Goal: Task Accomplishment & Management: Manage account settings

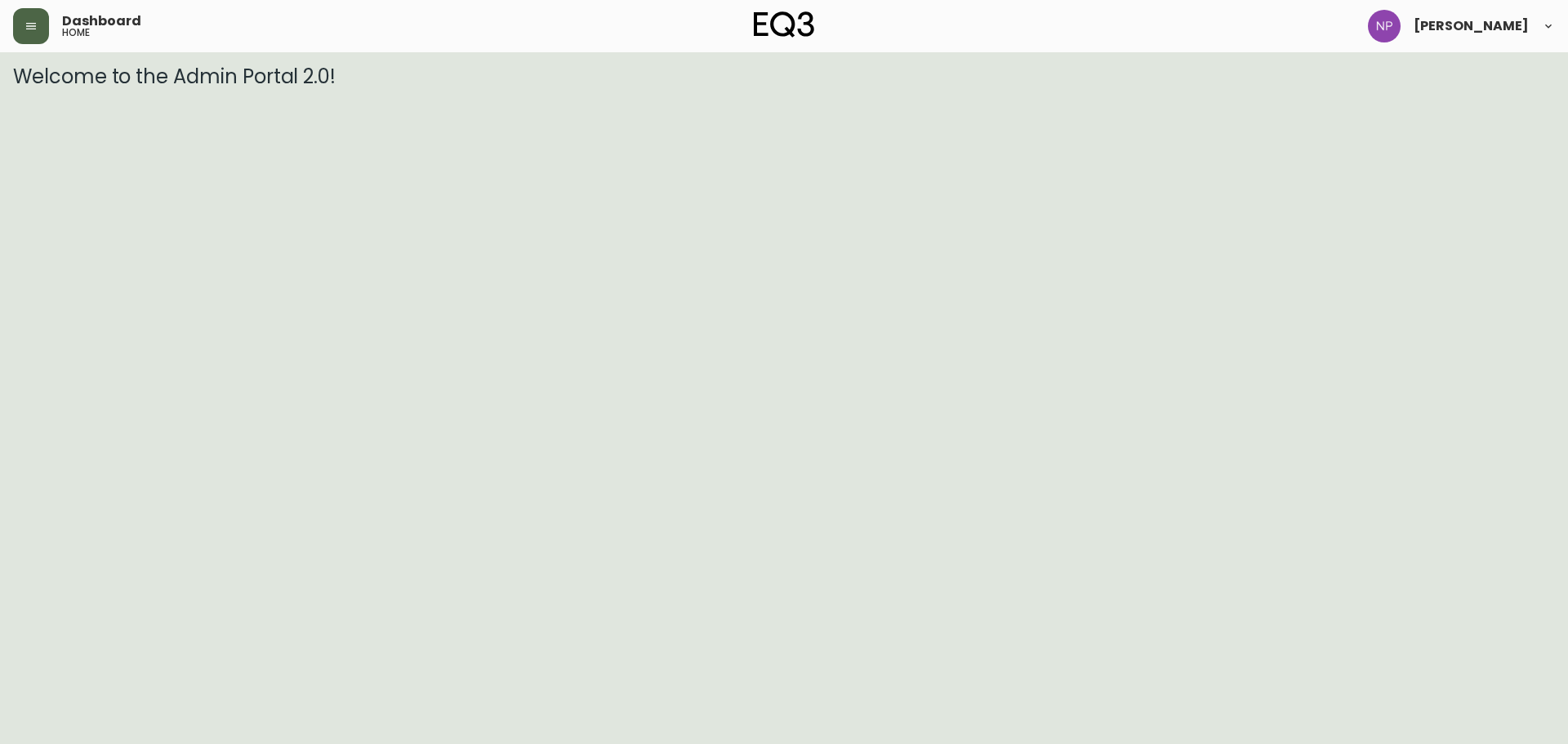
click at [47, 33] on button "button" at bounding box center [31, 26] width 36 height 36
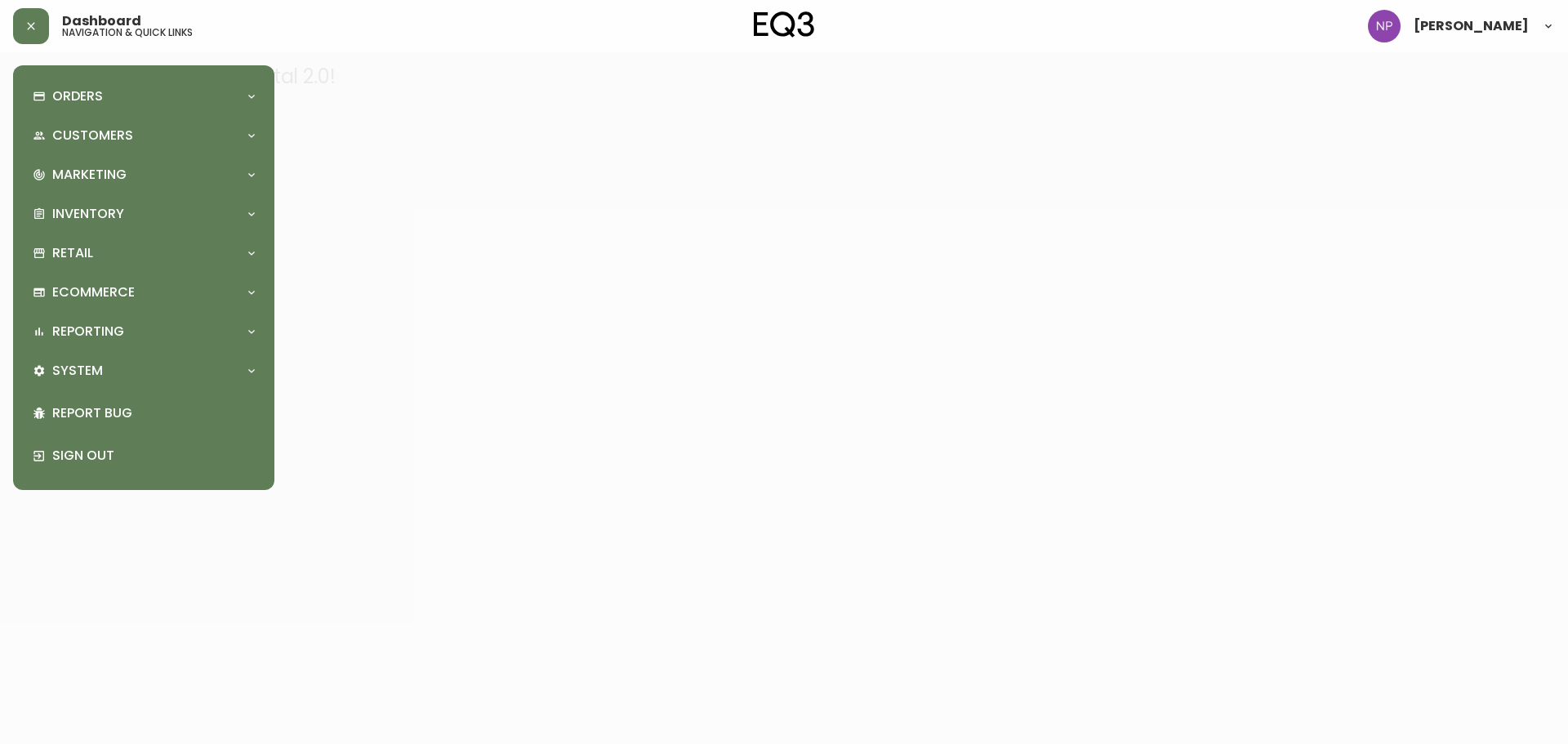
click at [62, 81] on div "Orders" at bounding box center [143, 96] width 235 height 36
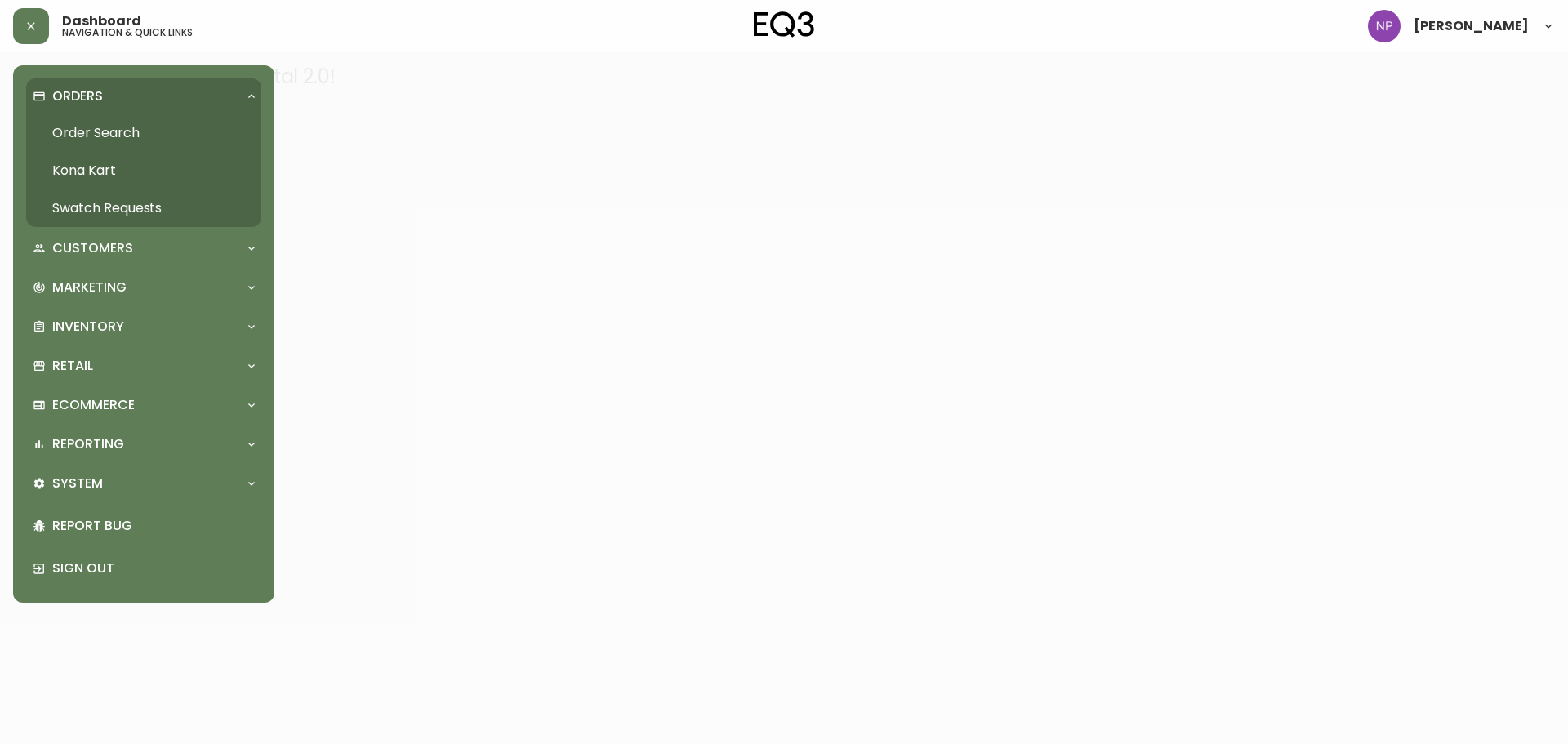
click at [78, 129] on link "Order Search" at bounding box center [143, 133] width 235 height 38
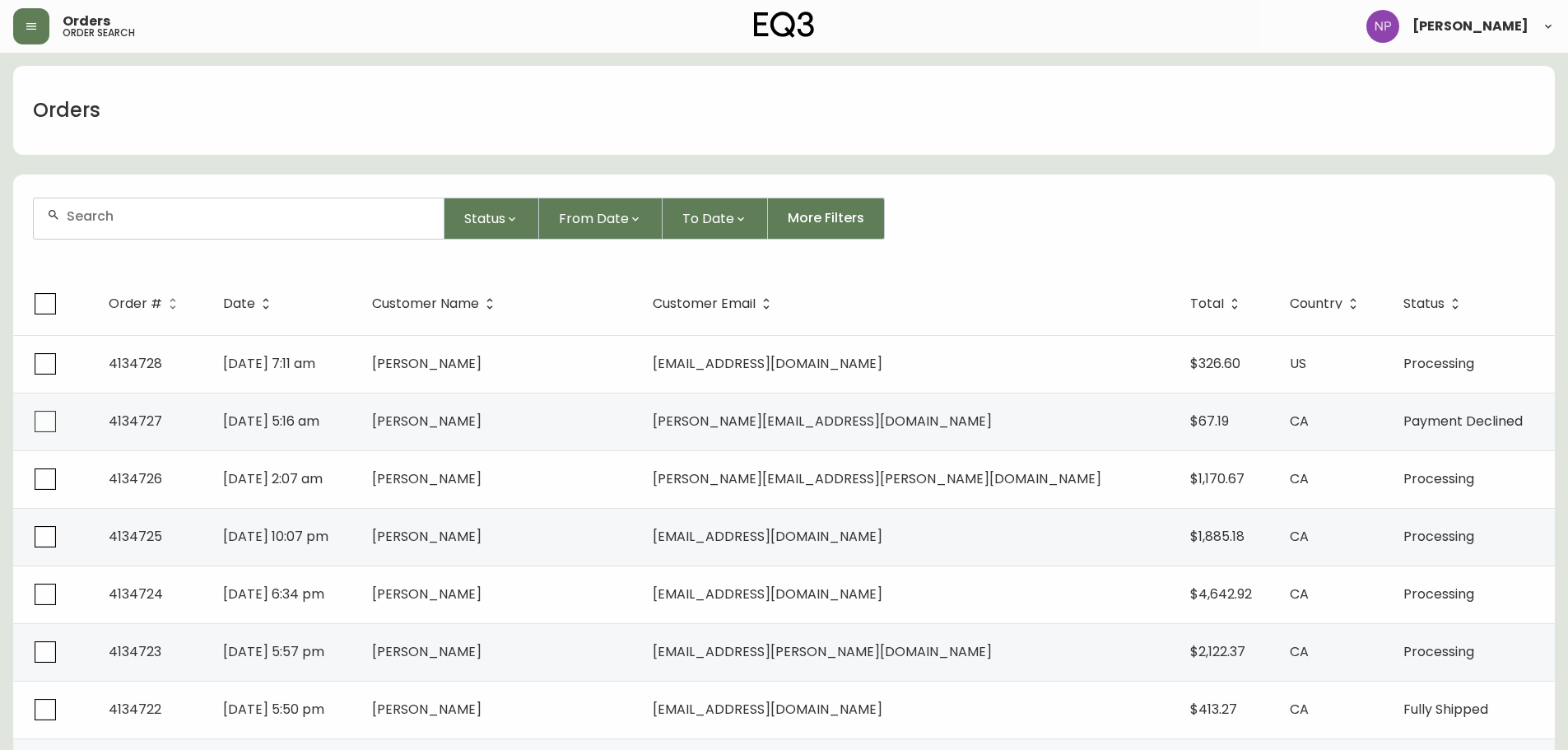
drag, startPoint x: 234, startPoint y: 227, endPoint x: 231, endPoint y: 219, distance: 8.5
click at [234, 227] on div at bounding box center [238, 218] width 410 height 41
type input "4134394"
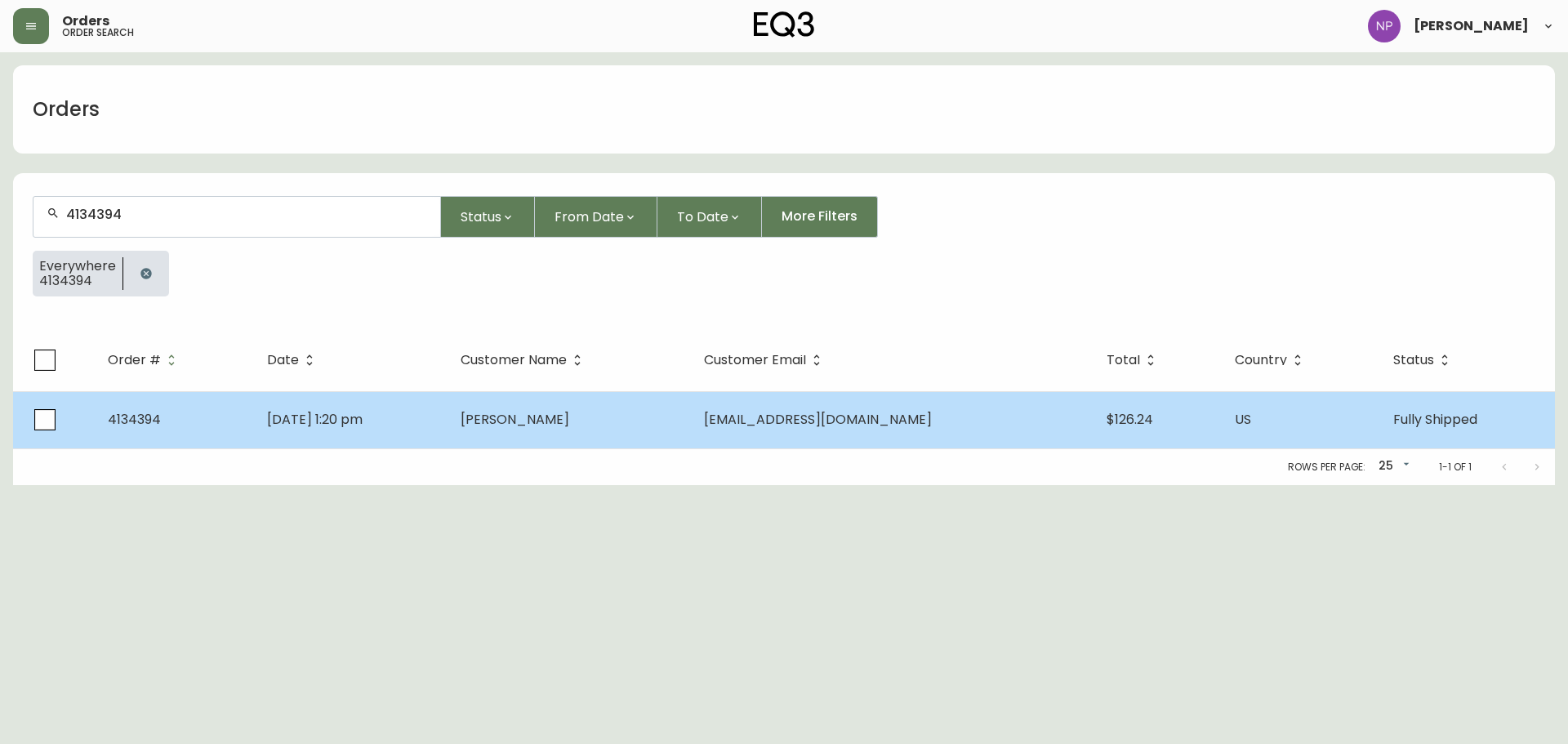
click at [447, 405] on td "[DATE] 1:20 pm" at bounding box center [350, 420] width 193 height 57
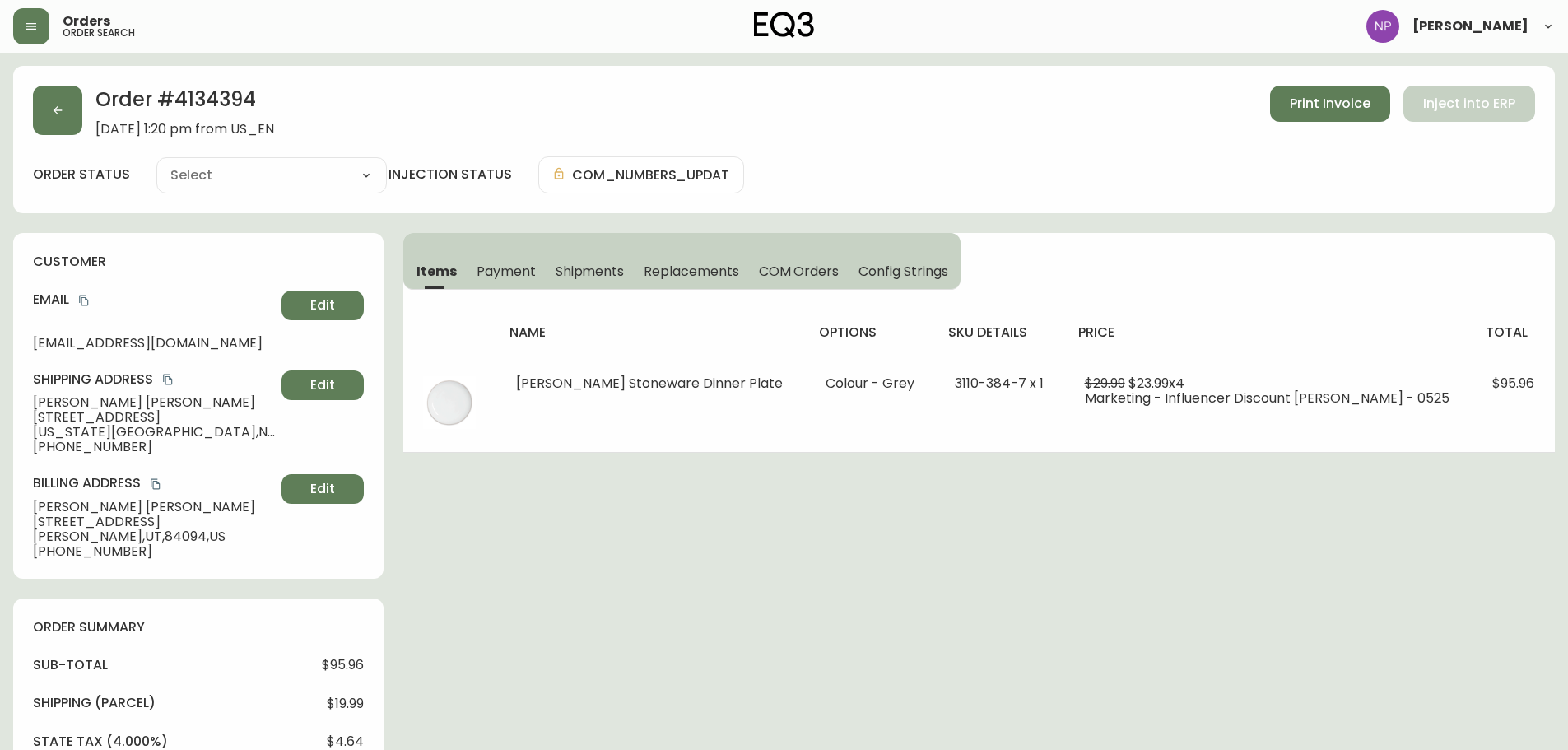
type input "Fully Shipped"
select select "FULLY_SHIPPED"
click at [597, 280] on span "Shipments" at bounding box center [590, 271] width 69 height 17
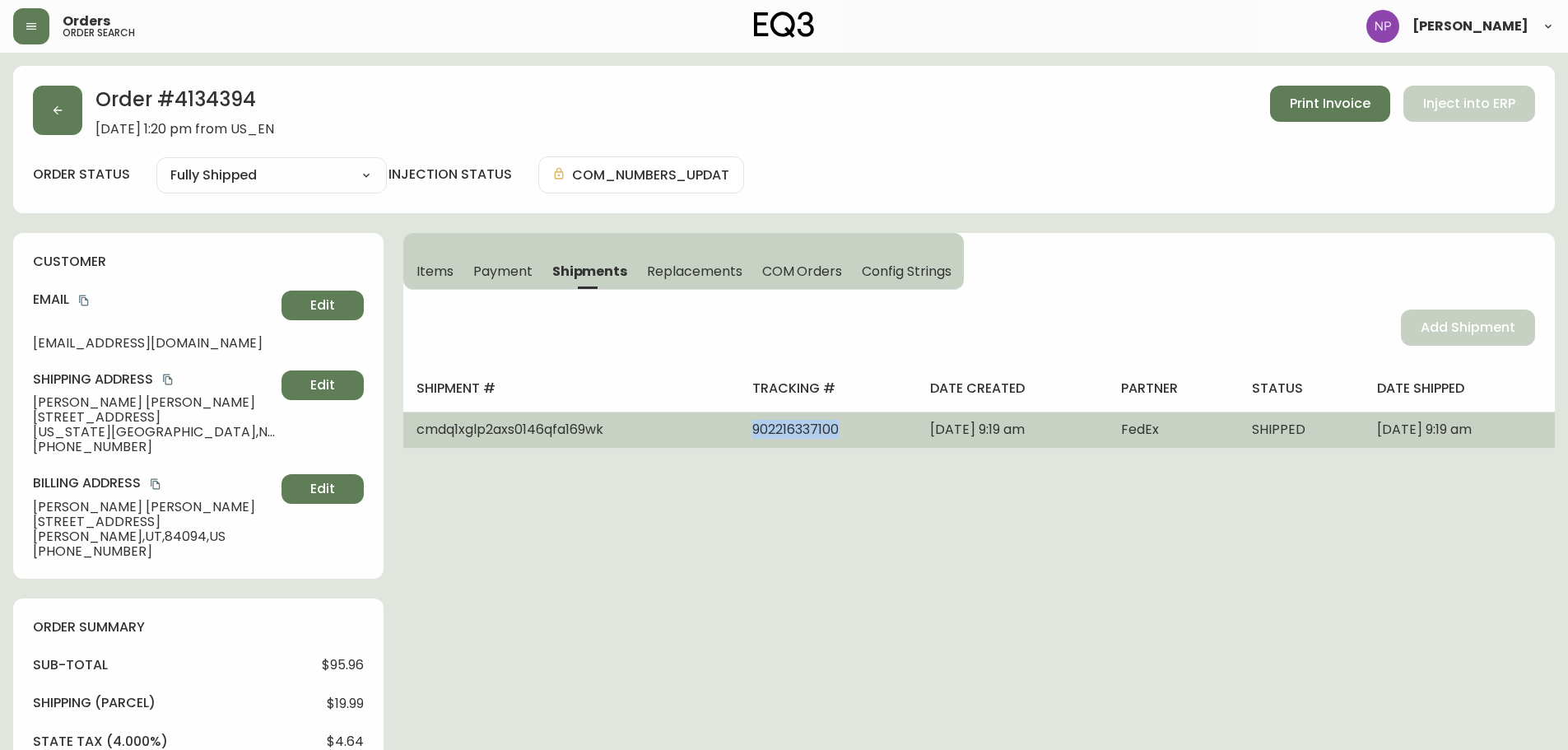
drag, startPoint x: 802, startPoint y: 433, endPoint x: 711, endPoint y: 445, distance: 91.8
click at [739, 445] on td "902216337100" at bounding box center [828, 429] width 177 height 36
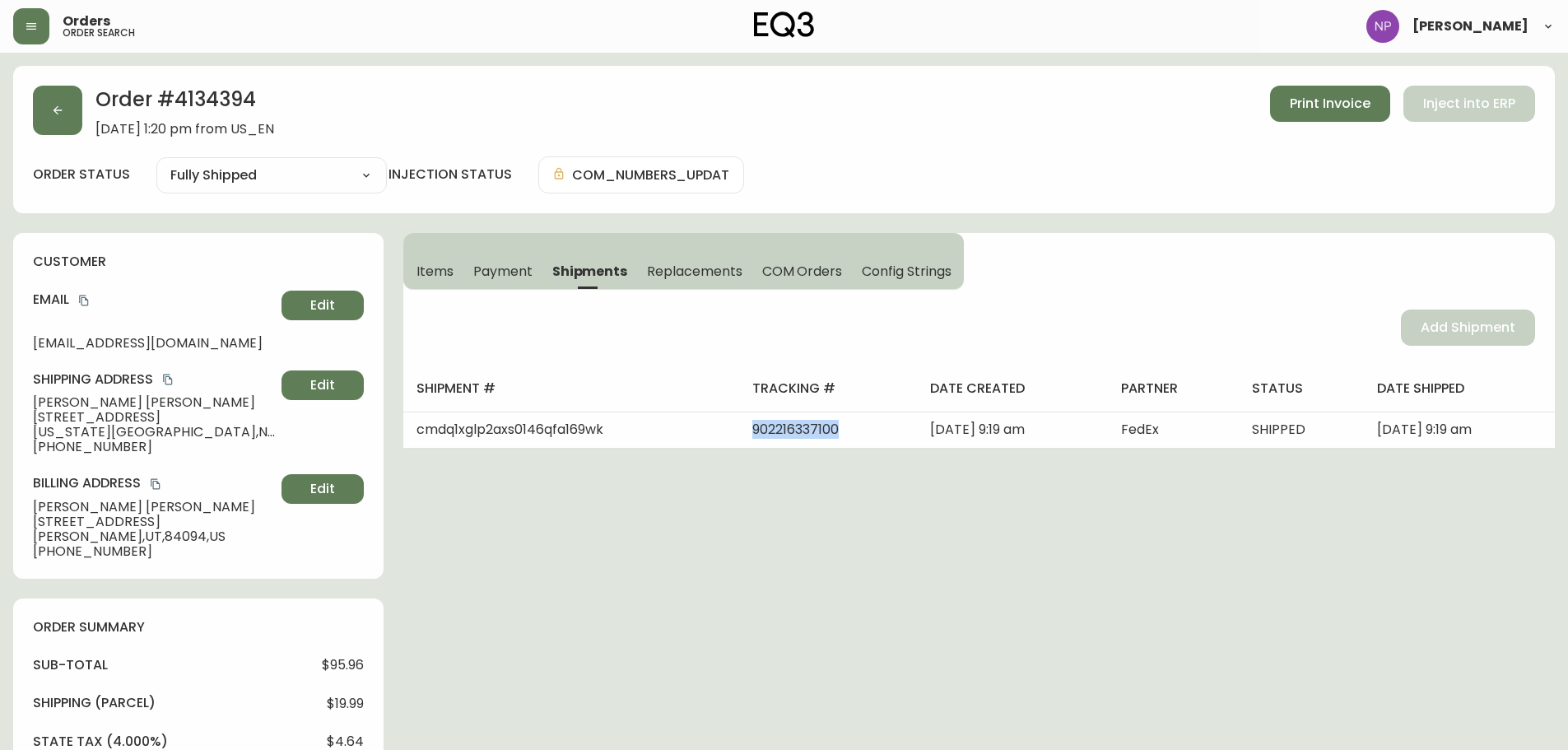
copy span "902216337100"
click at [1337, 104] on span "Print Invoice" at bounding box center [1330, 104] width 81 height 18
click at [42, 110] on button "button" at bounding box center [58, 110] width 50 height 50
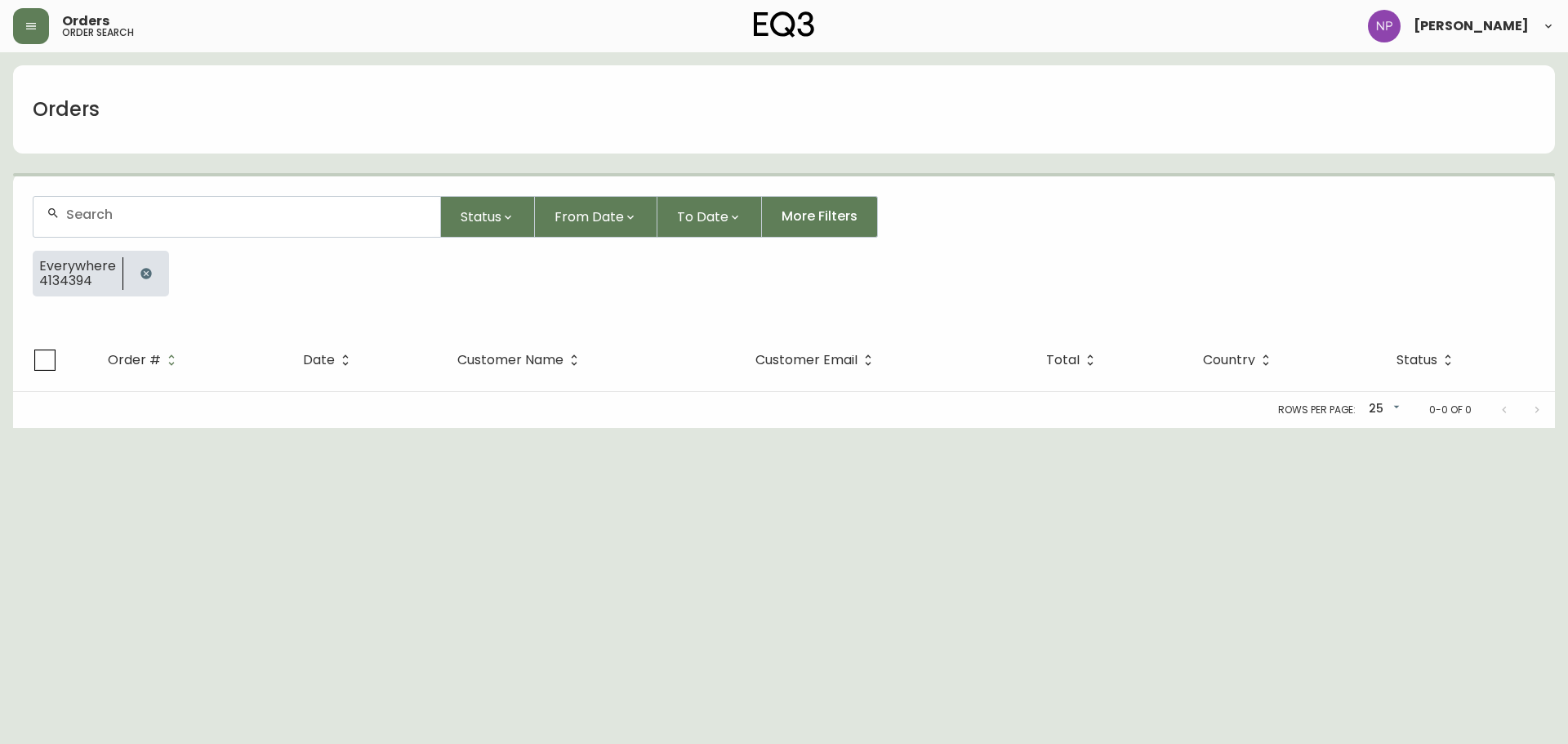
click at [97, 204] on div at bounding box center [236, 216] width 407 height 40
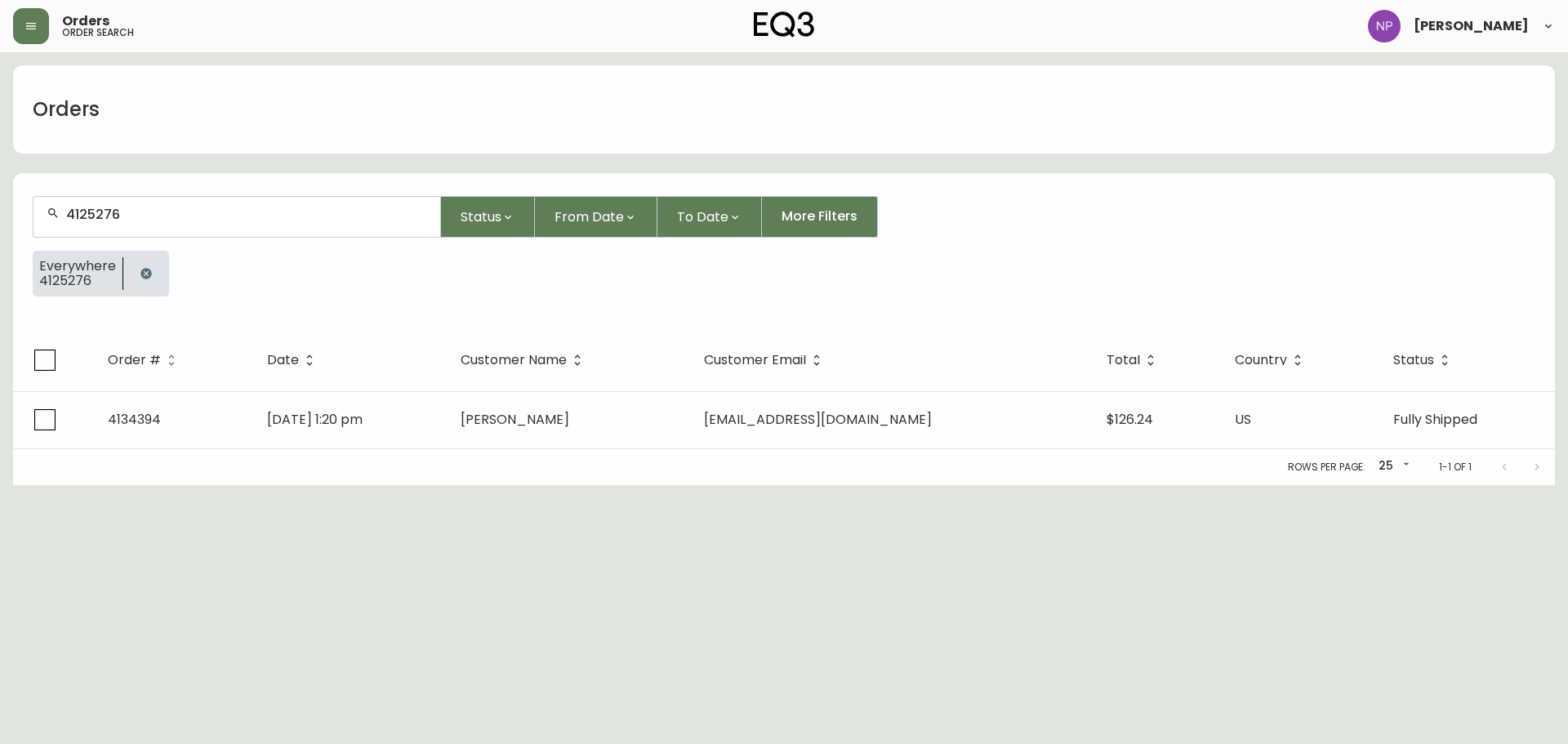
type input "4125276"
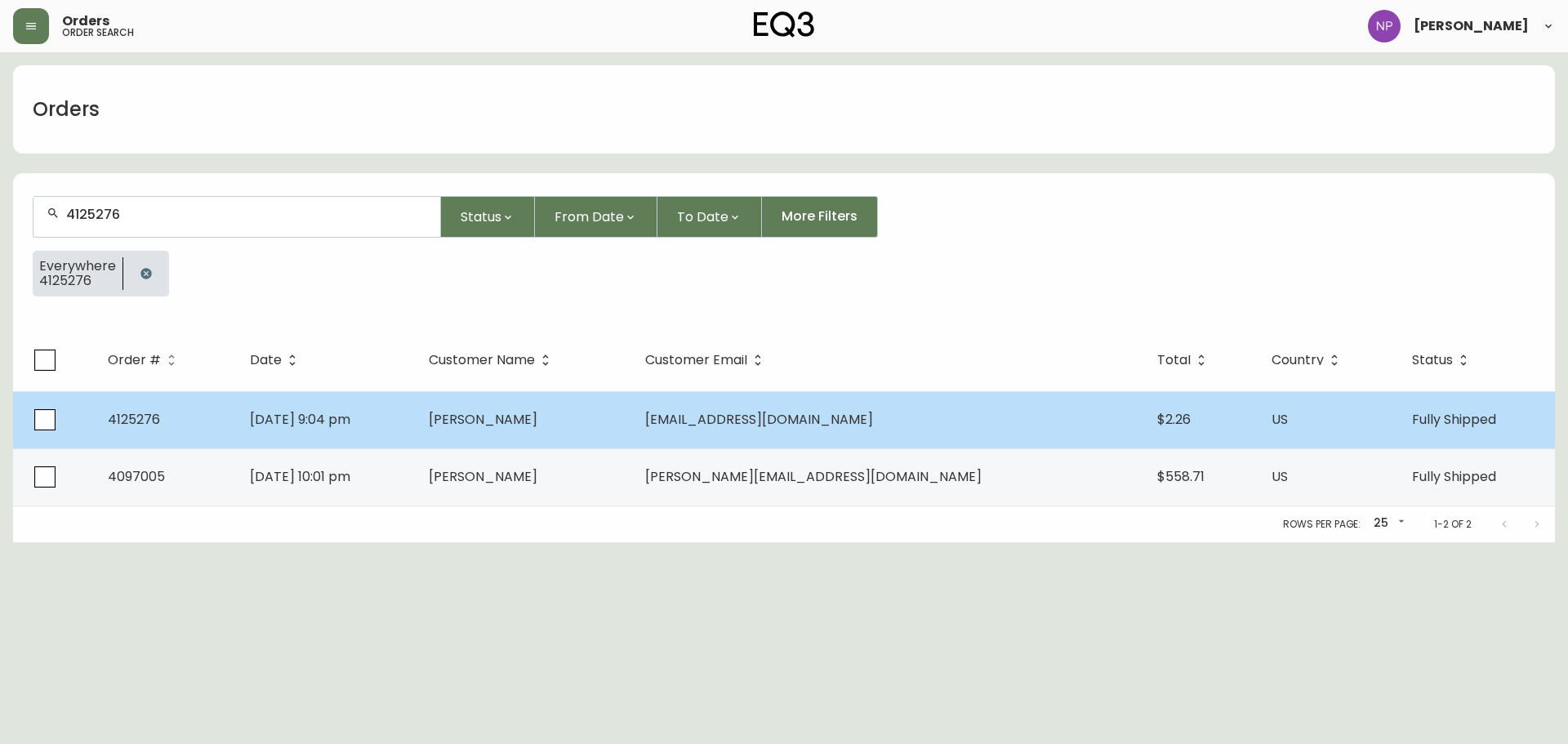
click at [413, 439] on td "[DATE] 9:04 pm" at bounding box center [326, 420] width 179 height 57
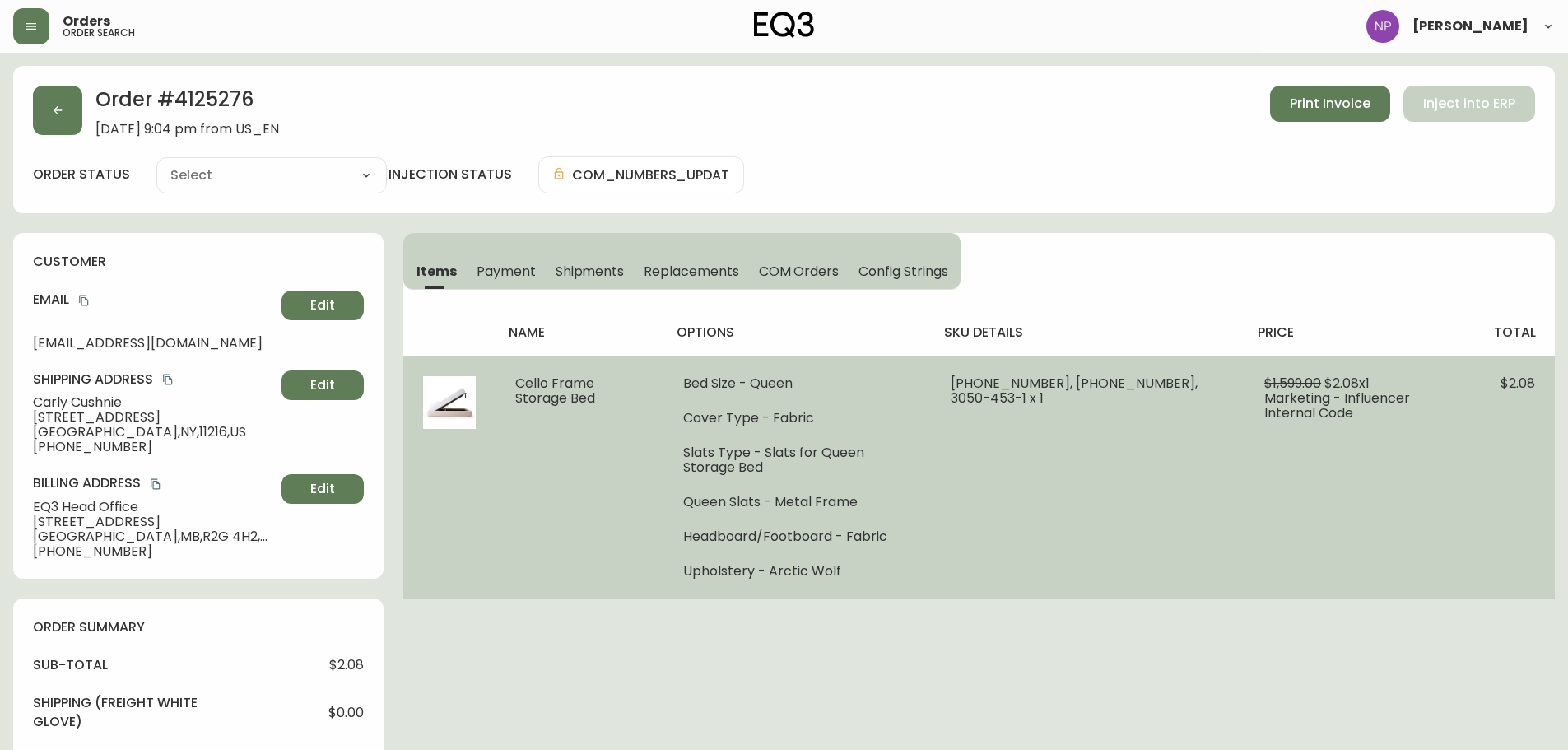
type input "Fully Shipped"
select select "FULLY_SHIPPED"
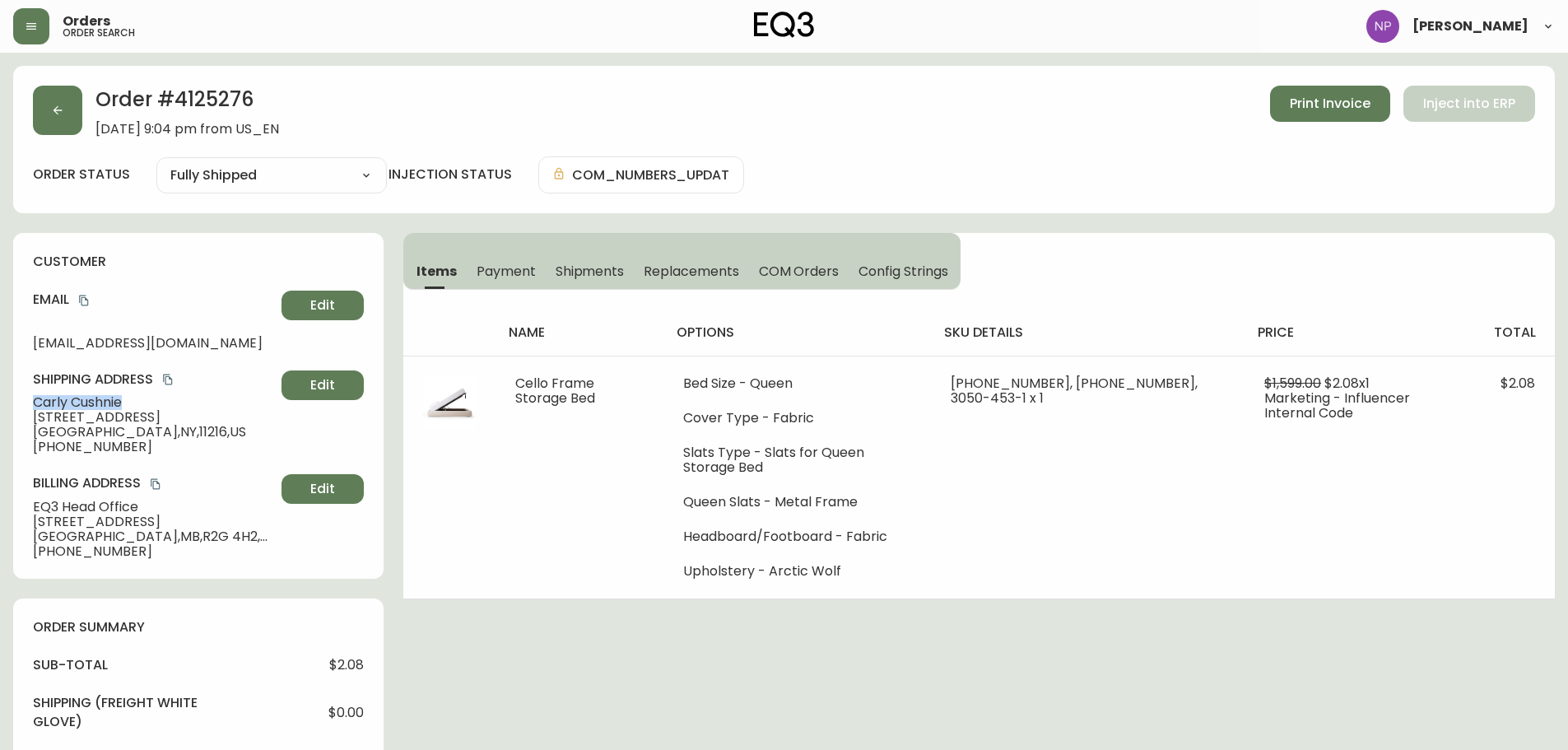
drag, startPoint x: 127, startPoint y: 403, endPoint x: 5, endPoint y: 402, distance: 122.0
copy span "[PERSON_NAME]"
click at [62, 122] on button "button" at bounding box center [58, 110] width 50 height 50
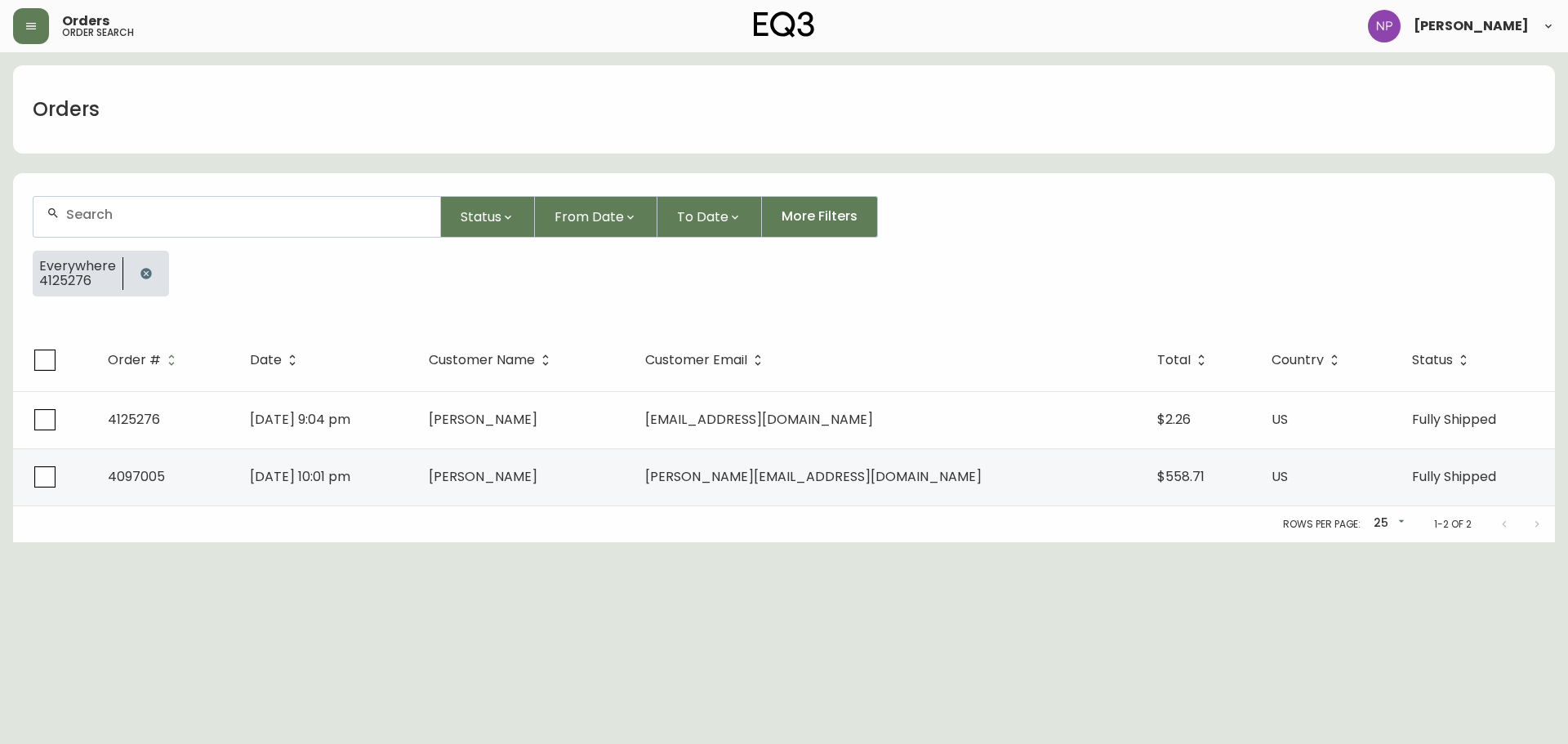
click at [147, 230] on div at bounding box center [236, 216] width 407 height 40
paste input "[PERSON_NAME]"
type input "[PERSON_NAME]"
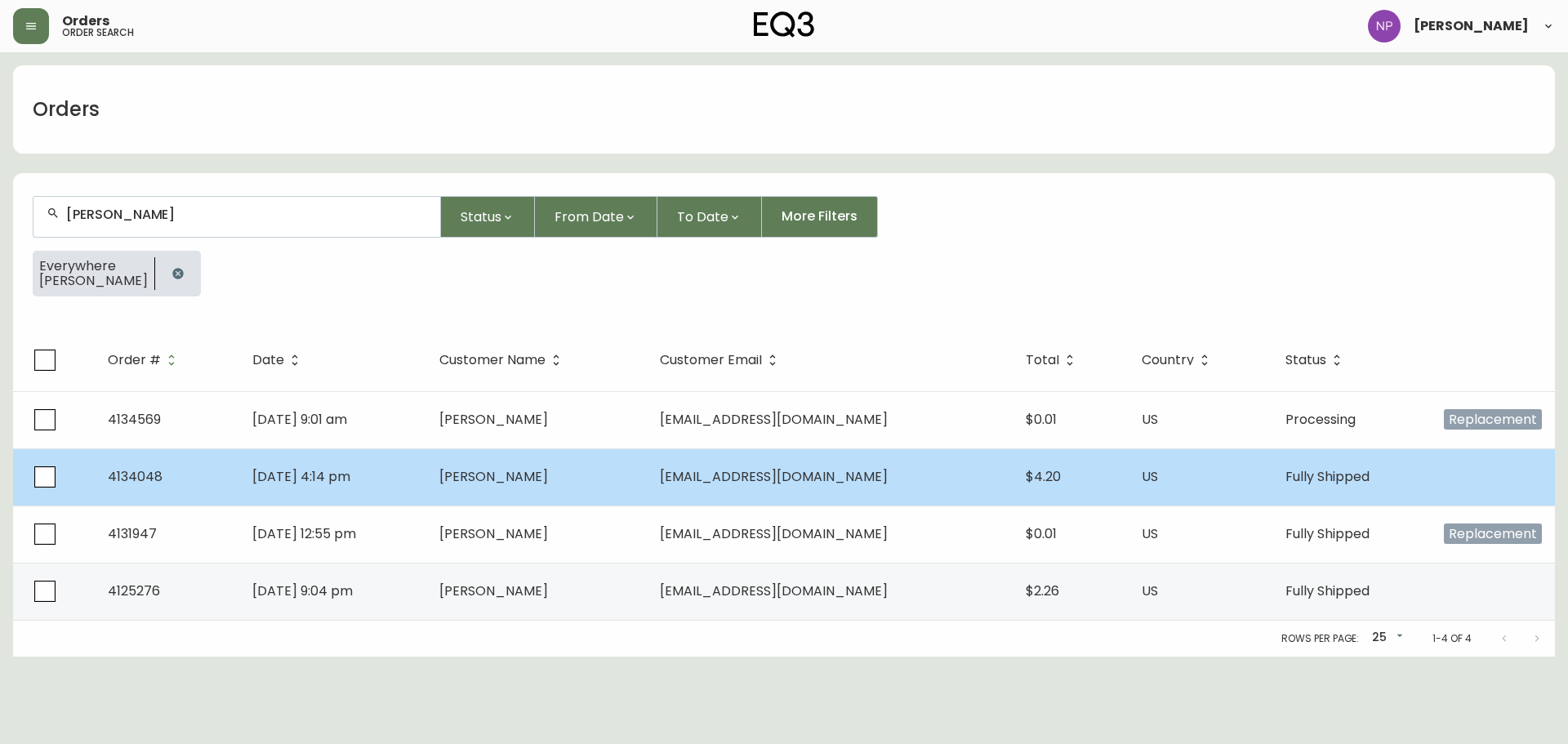
click at [536, 470] on span "[PERSON_NAME]" at bounding box center [494, 476] width 109 height 19
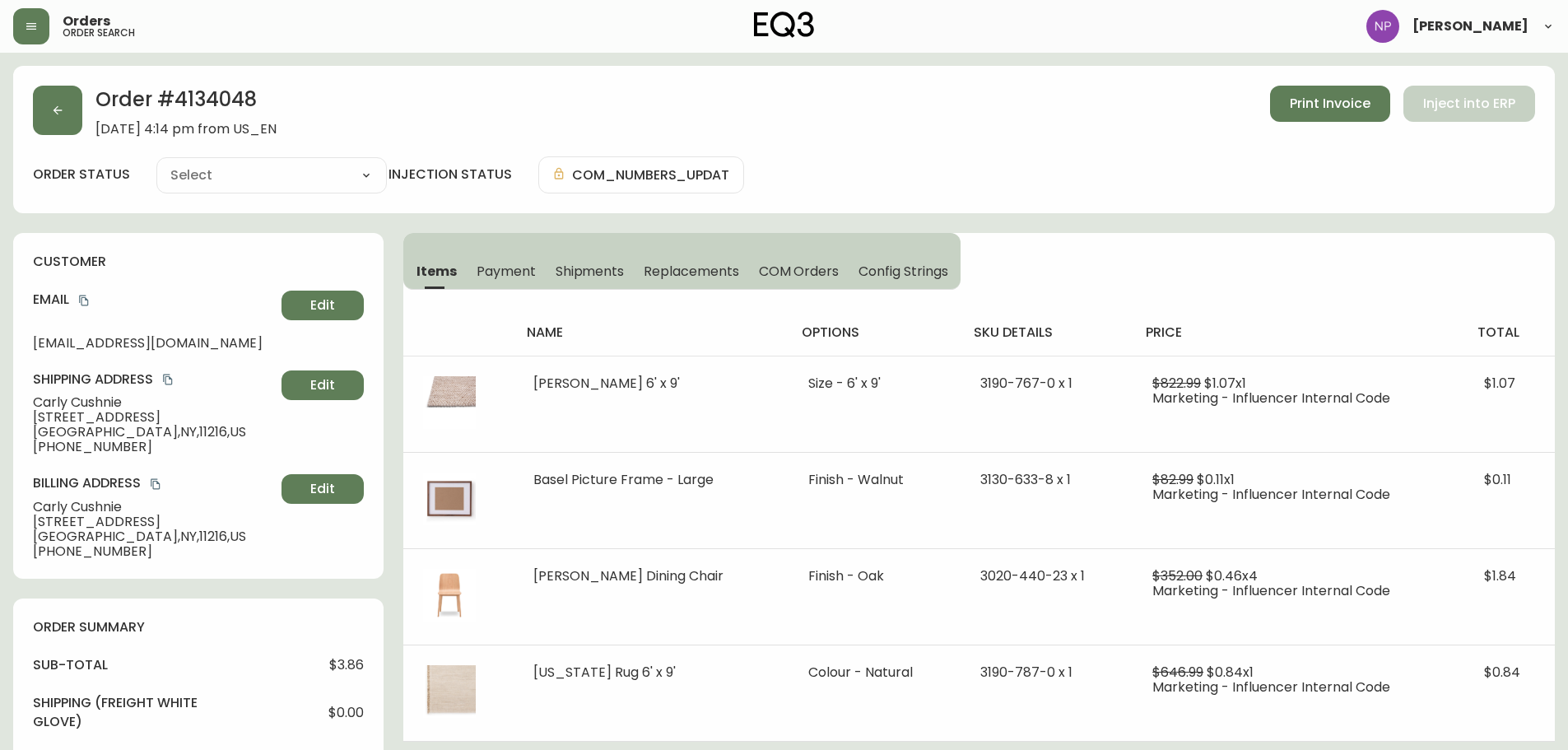
type input "Fully Shipped"
select select "FULLY_SHIPPED"
click at [53, 126] on button "button" at bounding box center [58, 110] width 50 height 50
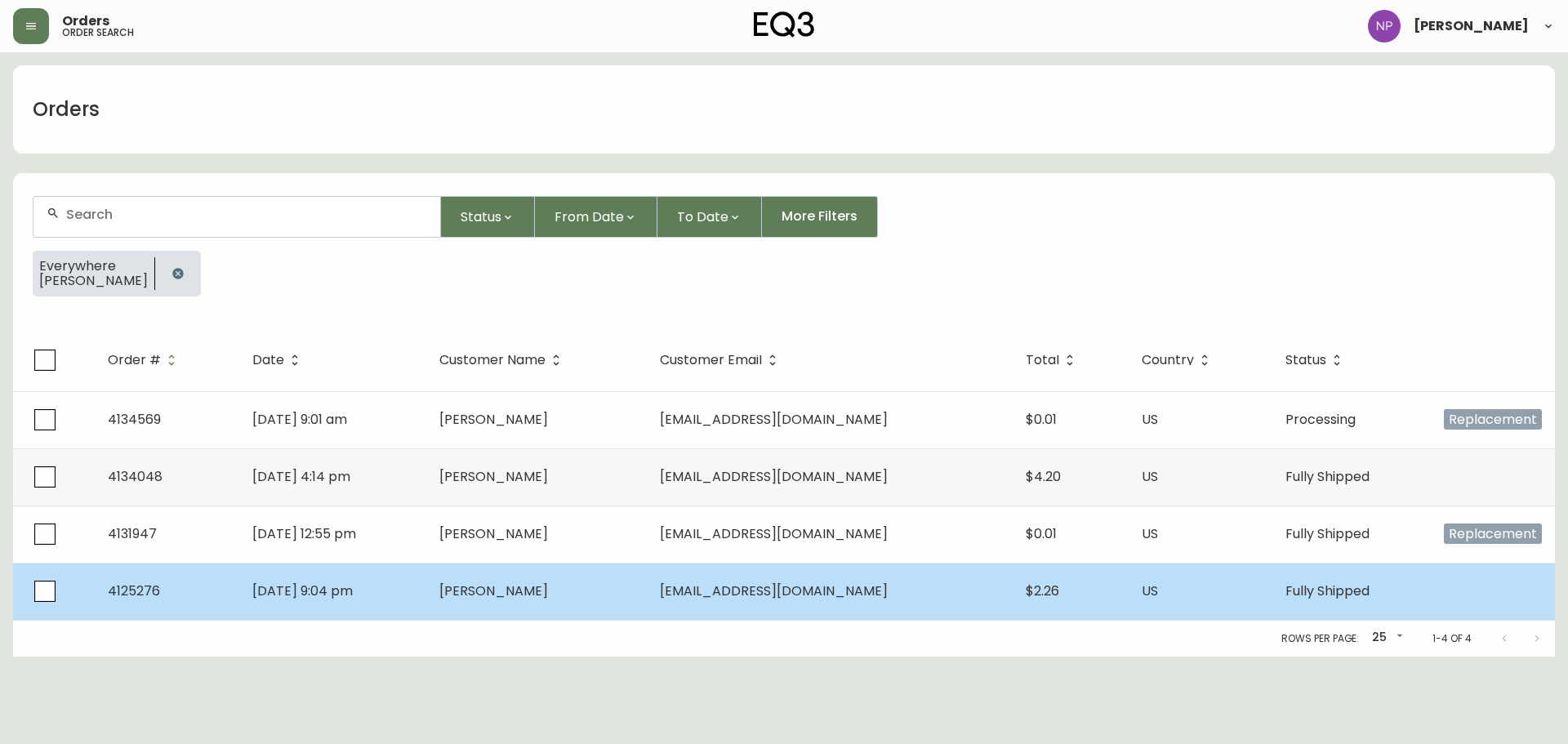
click at [1022, 567] on td "$2.26" at bounding box center [1070, 591] width 116 height 57
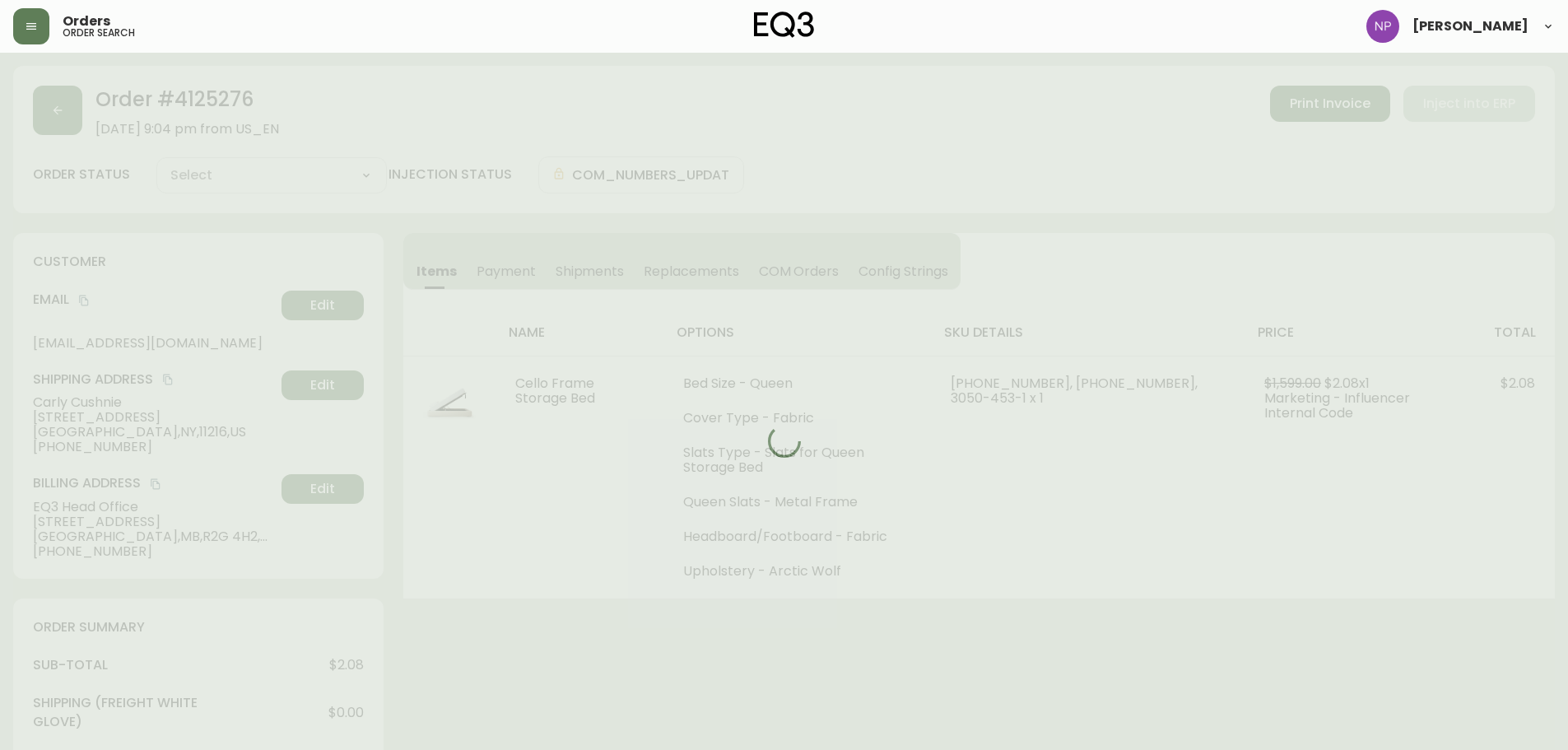
type input "Fully Shipped"
select select "FULLY_SHIPPED"
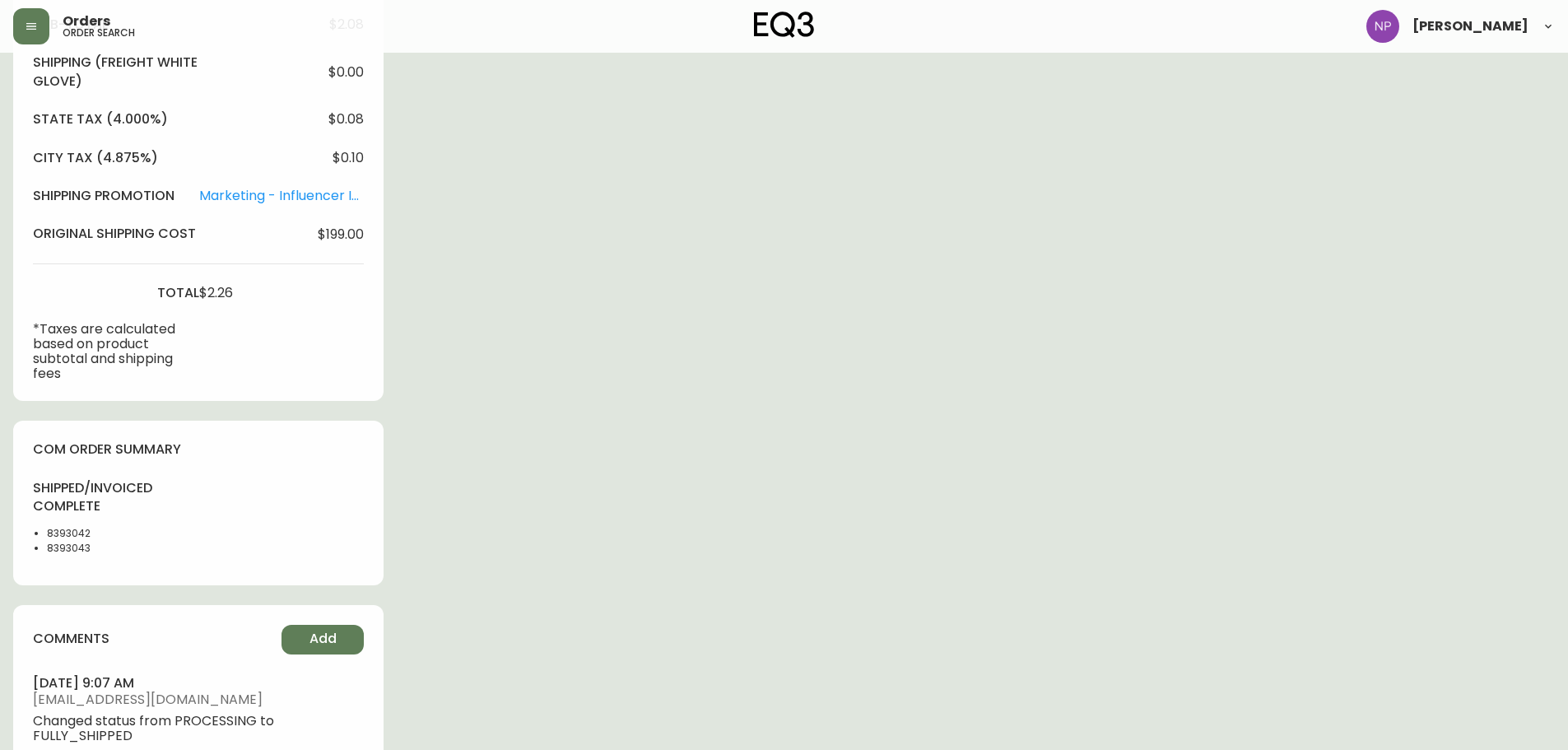
scroll to position [658, 0]
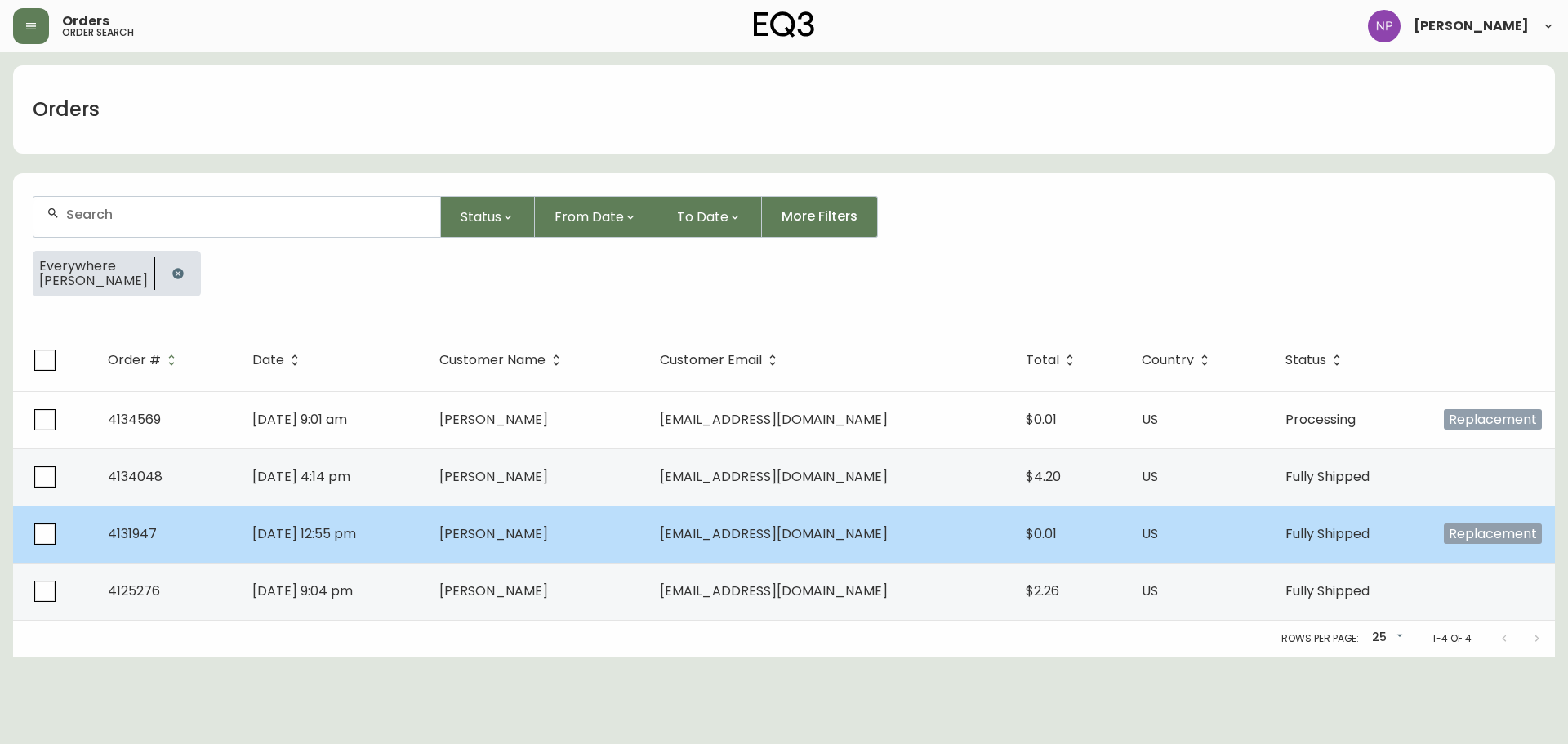
click at [823, 548] on td "[EMAIL_ADDRESS][DOMAIN_NAME]" at bounding box center [829, 534] width 365 height 57
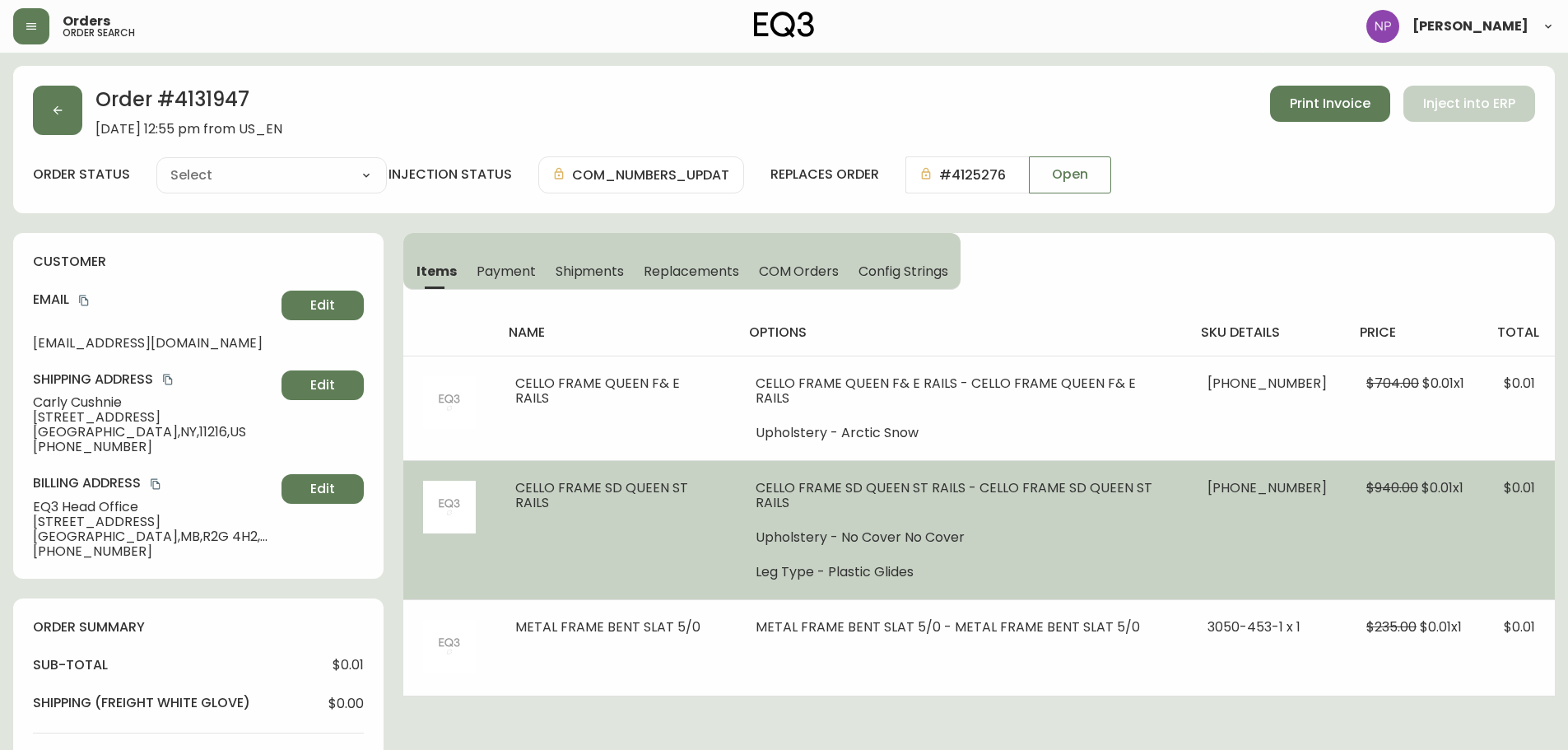
type input "Fully Shipped"
select select "FULLY_SHIPPED"
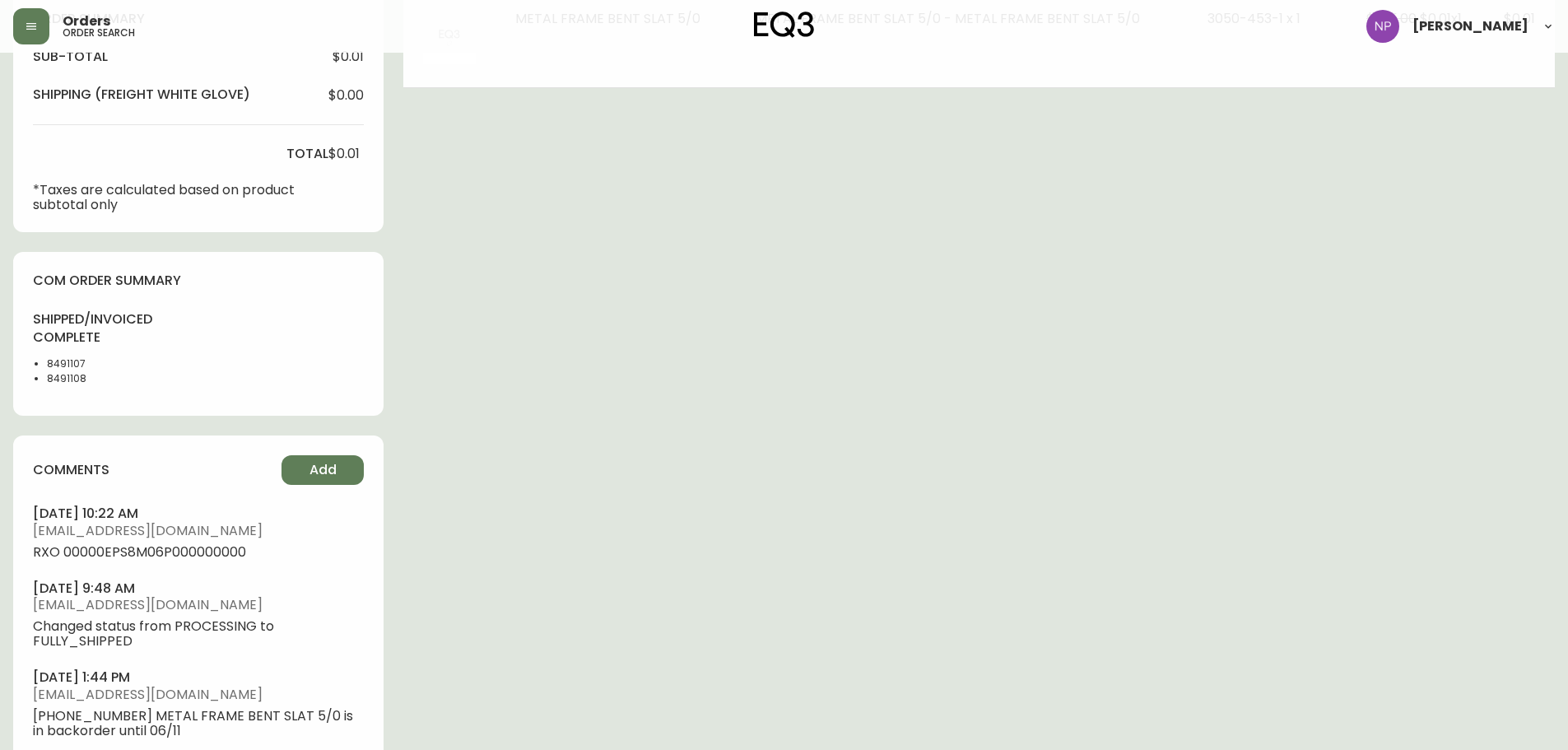
scroll to position [658, 0]
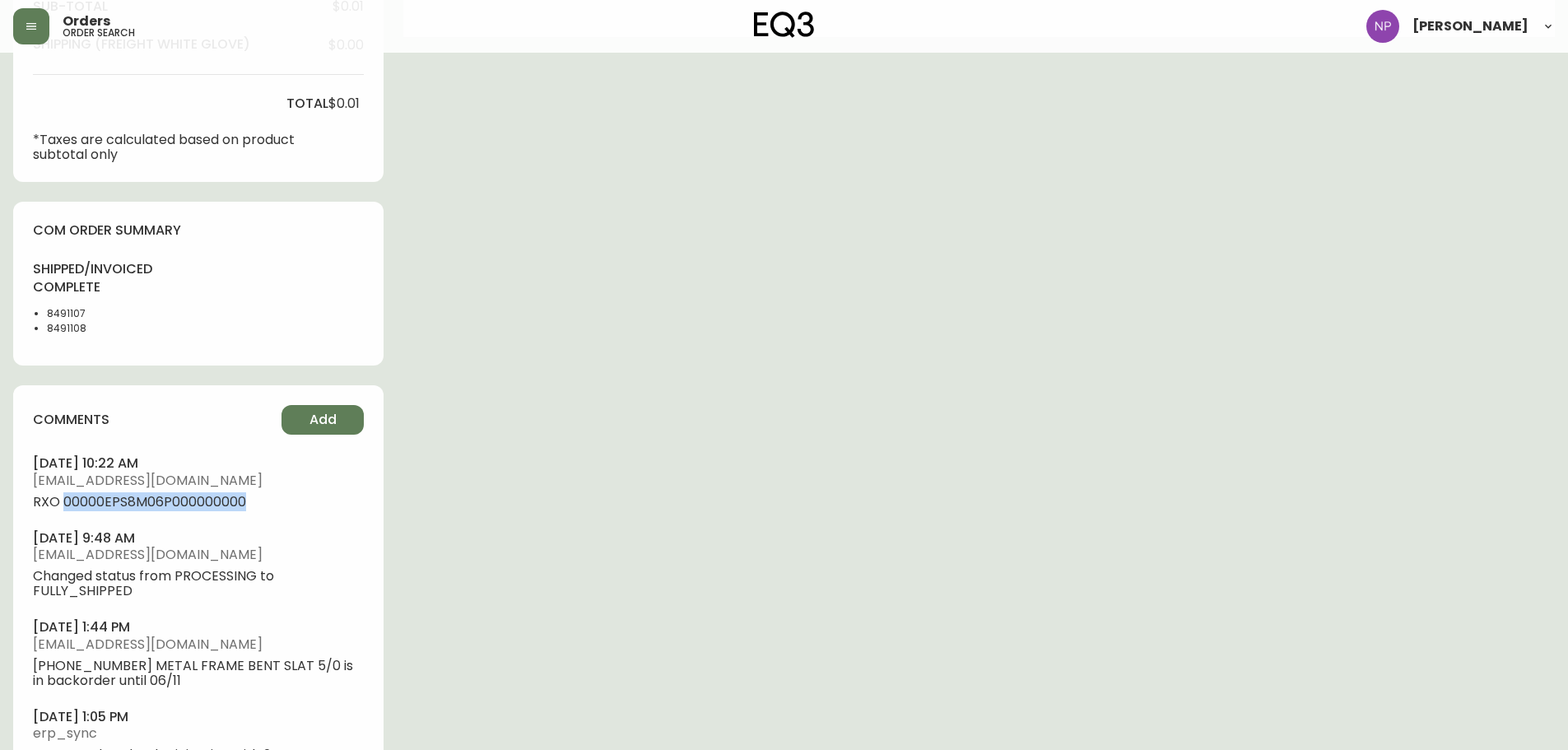
drag, startPoint x: 247, startPoint y: 496, endPoint x: 64, endPoint y: 511, distance: 183.6
click at [64, 510] on span "RXO 00000EPS8M06P000000000" at bounding box center [198, 502] width 331 height 14
copy span "00000EPS8M06P000000000"
click at [469, 398] on div "Order # 4131947 [DATE] 12:55 pm from US_EN Print Invoice Inject into ERP order …" at bounding box center [784, 221] width 1542 height 1627
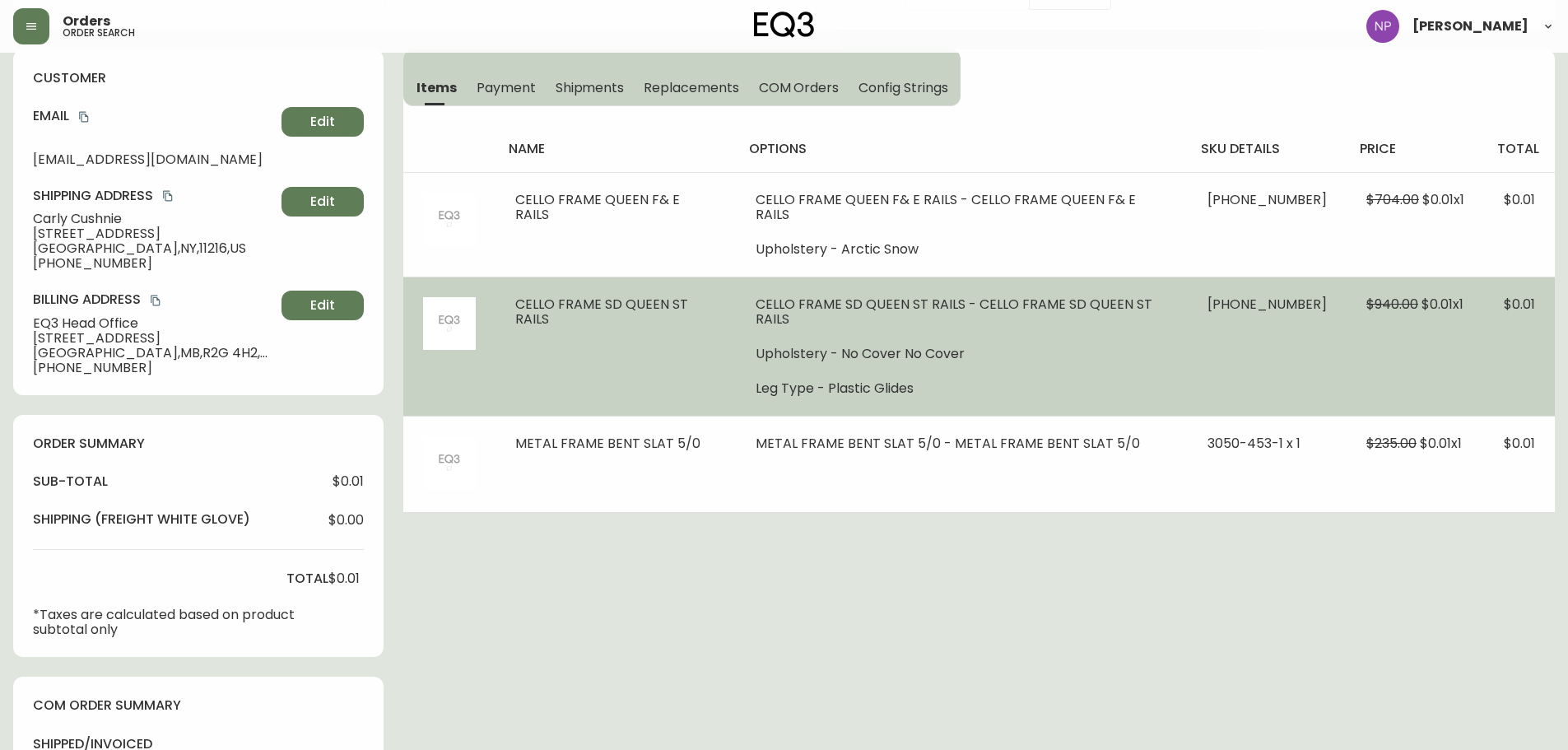
scroll to position [0, 0]
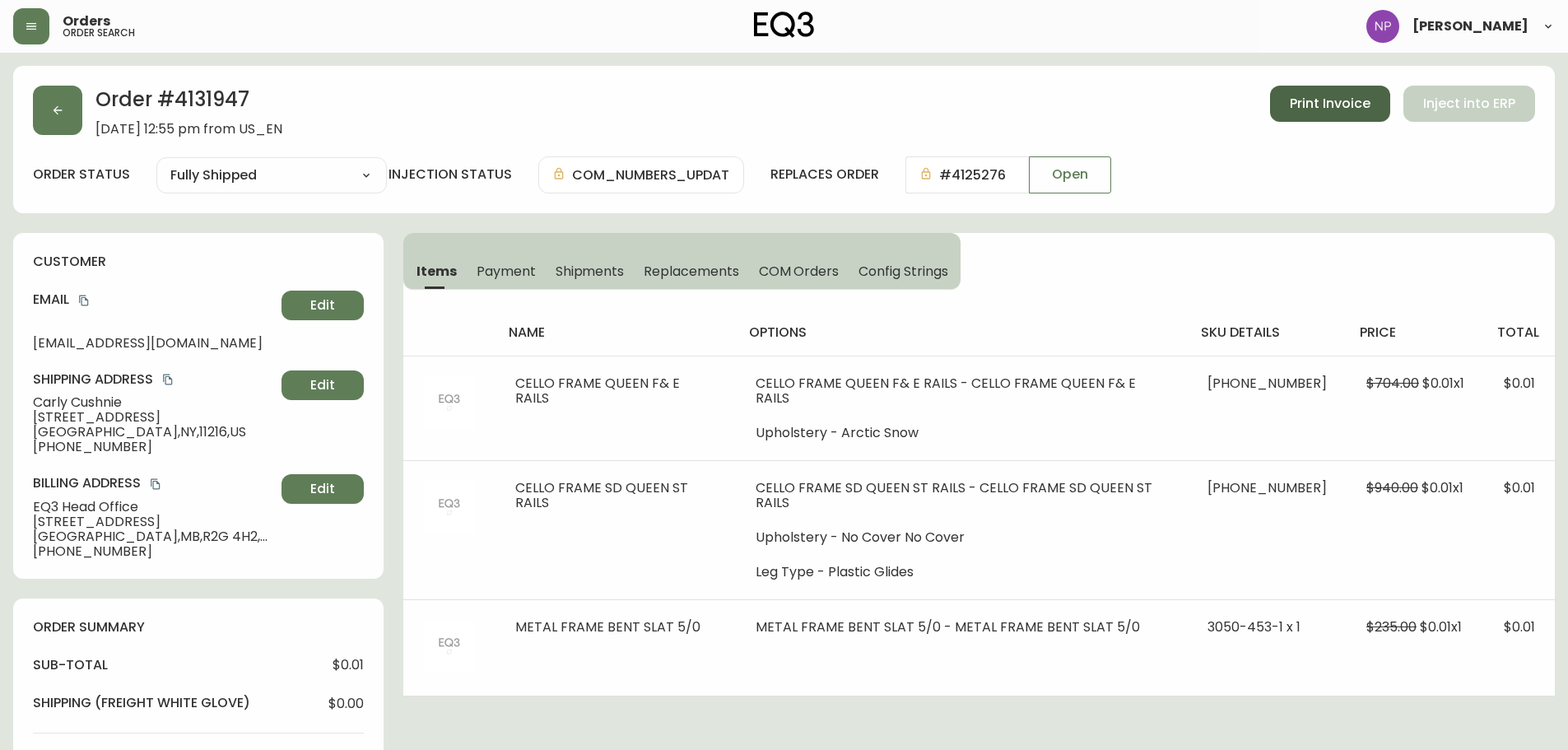
click at [1288, 99] on button "Print Invoice" at bounding box center [1329, 104] width 120 height 36
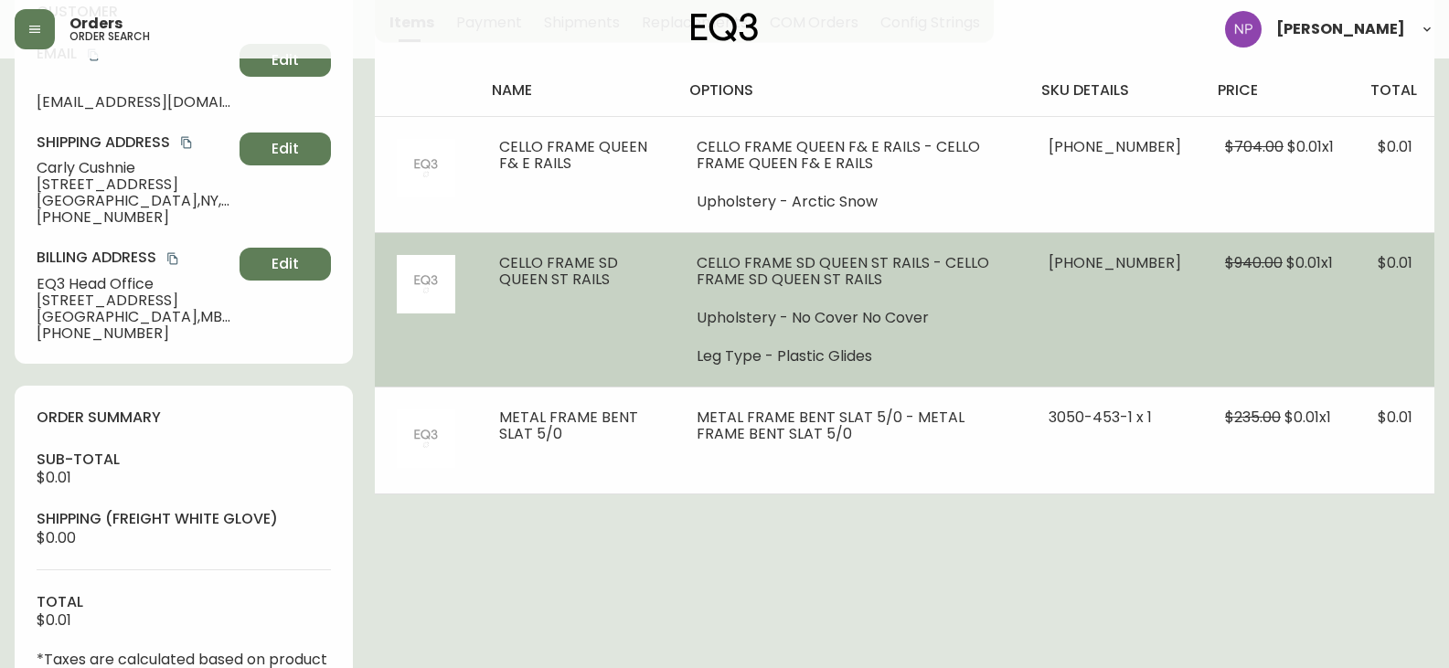
scroll to position [183, 0]
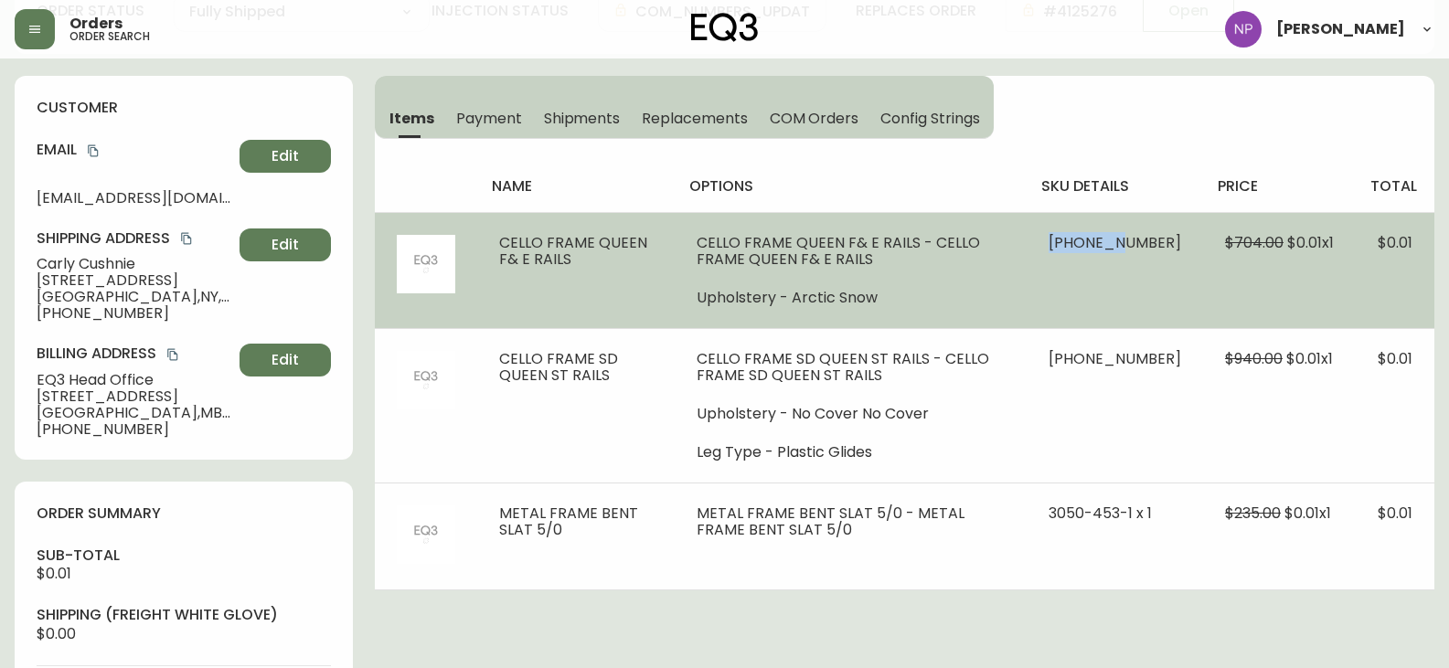
drag, startPoint x: 1096, startPoint y: 239, endPoint x: 1158, endPoint y: 243, distance: 62.3
click at [1158, 243] on span "[PHONE_NUMBER]" at bounding box center [1114, 242] width 133 height 21
copy span "31162-49"
drag, startPoint x: 1224, startPoint y: 293, endPoint x: 1205, endPoint y: 288, distance: 20.0
click at [1224, 293] on td "$704.00 $0.01 x 1" at bounding box center [1279, 270] width 153 height 116
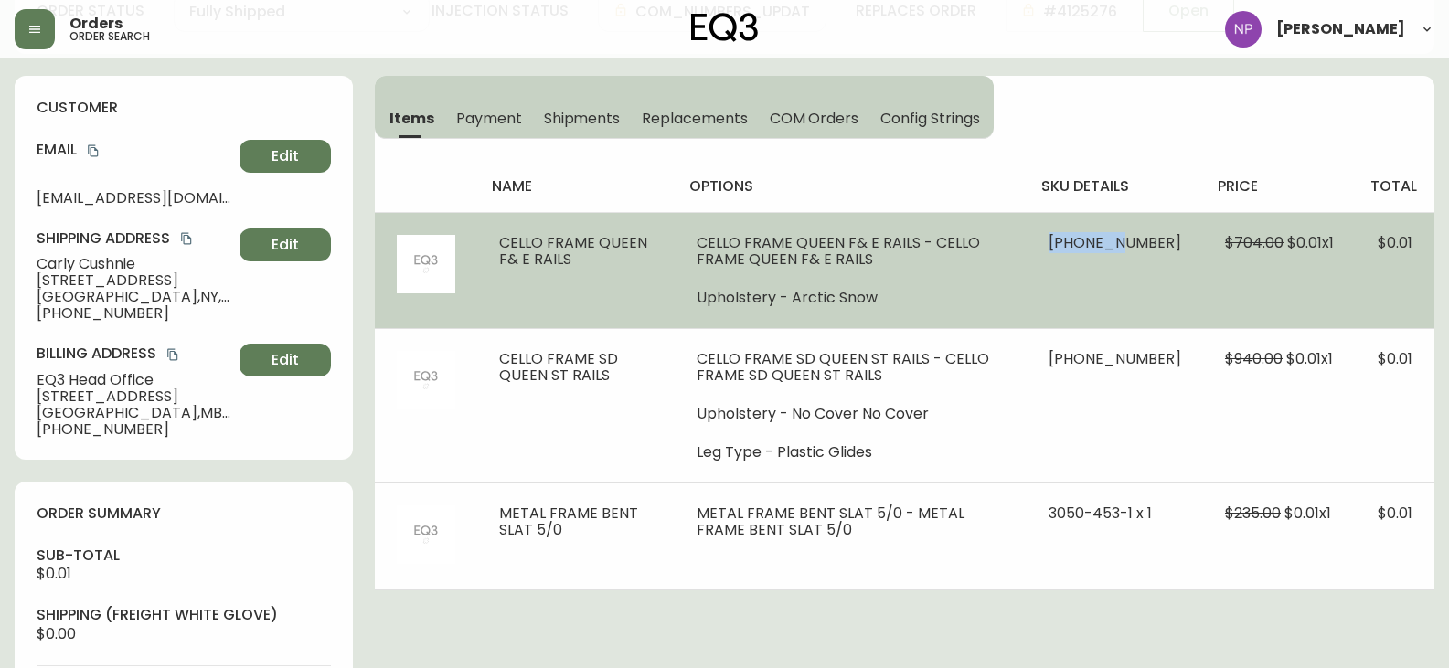
drag, startPoint x: 1091, startPoint y: 245, endPoint x: 1157, endPoint y: 244, distance: 65.8
click at [1157, 244] on td "[PHONE_NUMBER]" at bounding box center [1114, 270] width 176 height 116
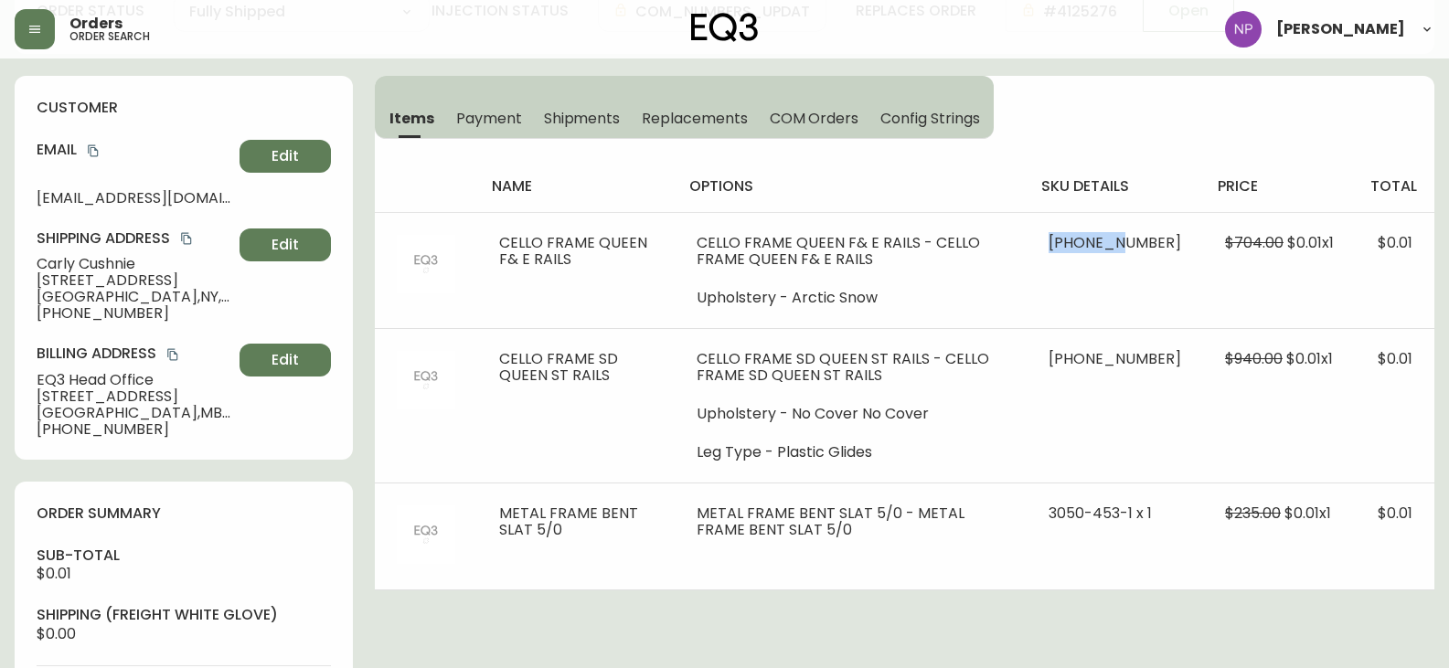
copy span "31162-49"
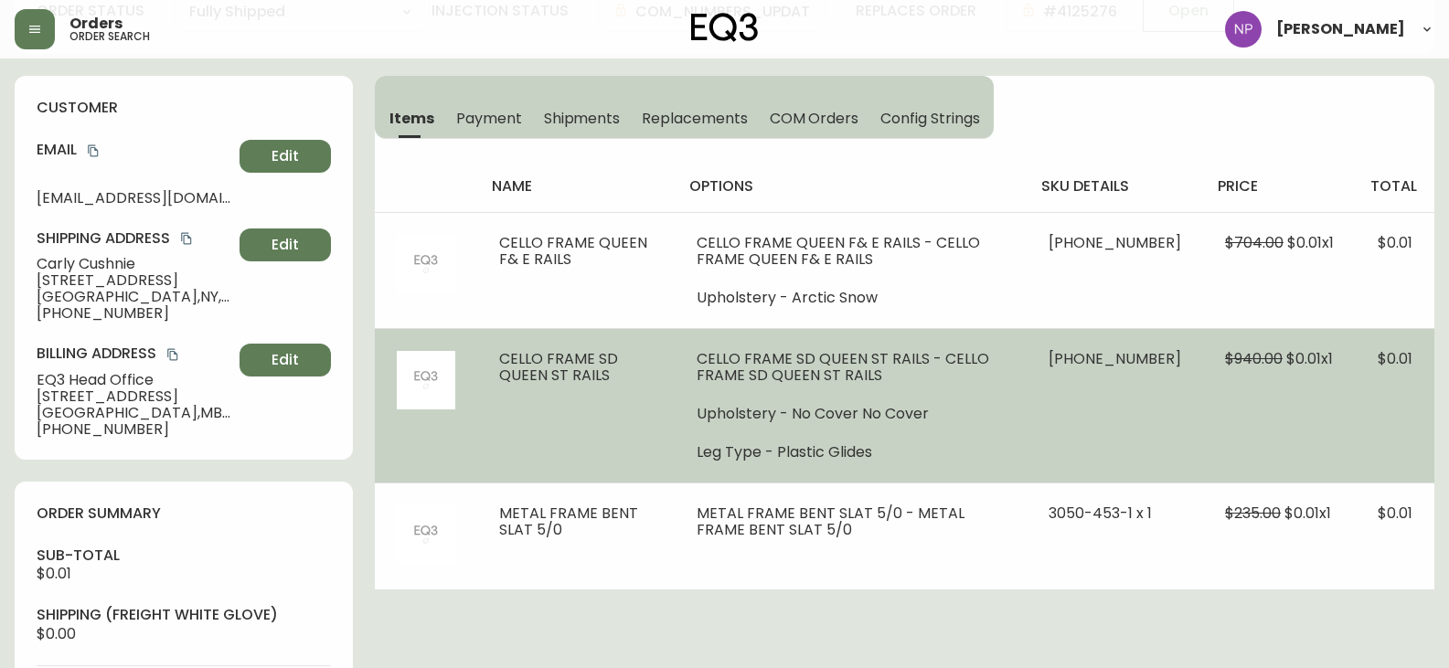
click at [1138, 369] on td "[PHONE_NUMBER]" at bounding box center [1114, 405] width 176 height 154
drag, startPoint x: 1157, startPoint y: 361, endPoint x: 1094, endPoint y: 370, distance: 63.7
click at [1094, 370] on td "[PHONE_NUMBER]" at bounding box center [1114, 405] width 176 height 154
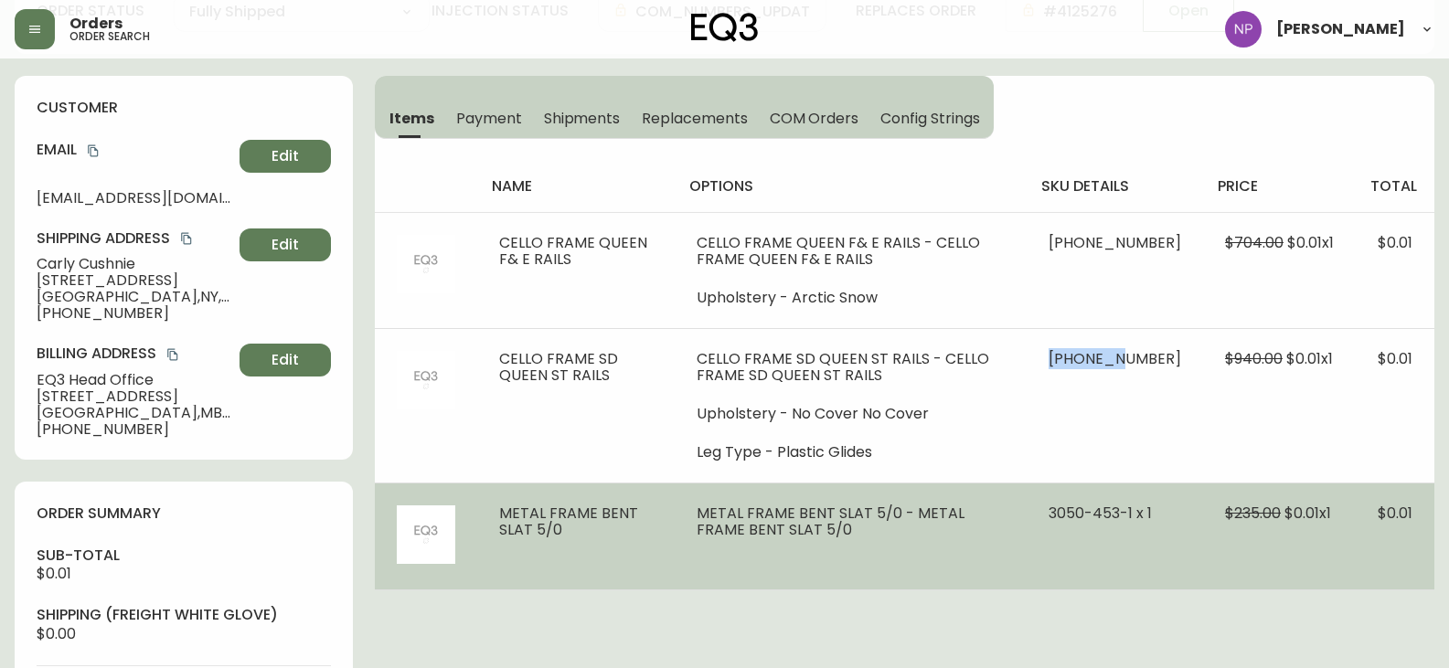
copy span "31162-56"
drag, startPoint x: 1101, startPoint y: 514, endPoint x: 1183, endPoint y: 514, distance: 81.3
click at [1183, 514] on td "3050-453-1 x 1" at bounding box center [1114, 536] width 176 height 107
drag, startPoint x: 1097, startPoint y: 515, endPoint x: 1099, endPoint y: 534, distance: 18.5
click at [1099, 524] on span "3050-453-1 x 1" at bounding box center [1099, 513] width 103 height 21
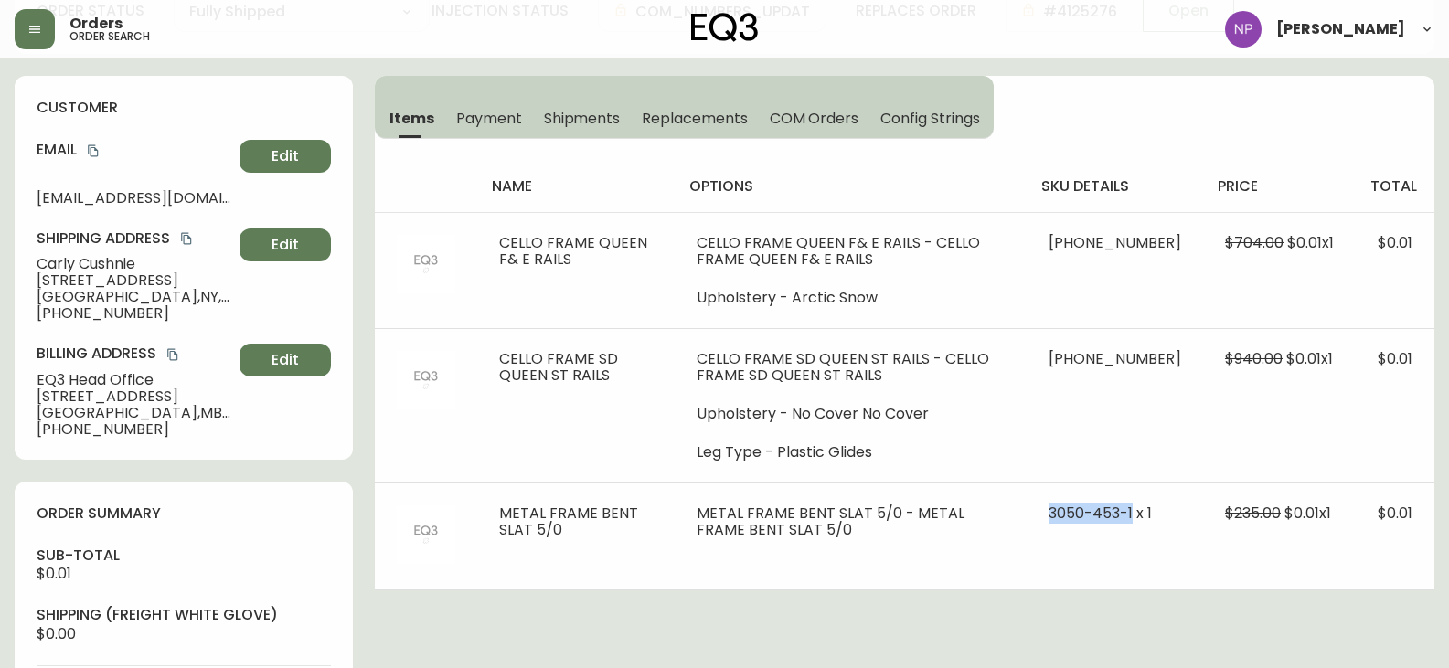
copy span "[PHONE_NUMBER]"
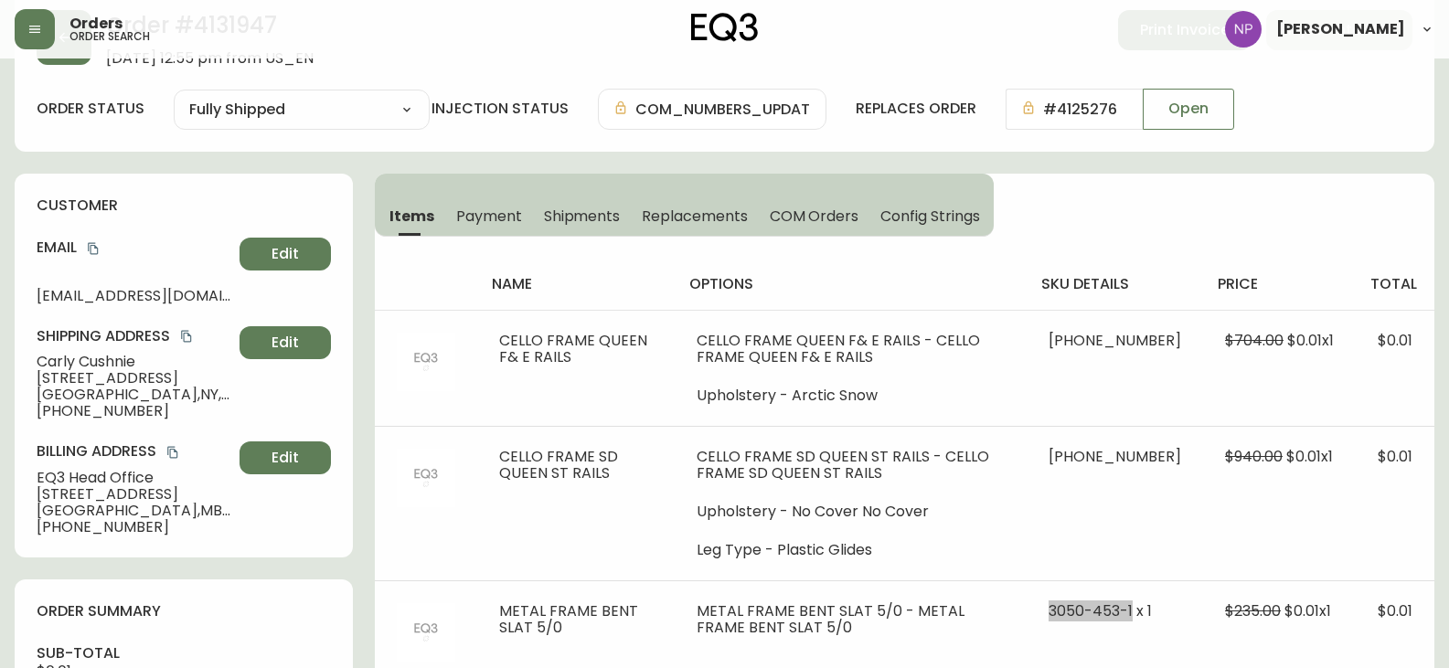
scroll to position [0, 0]
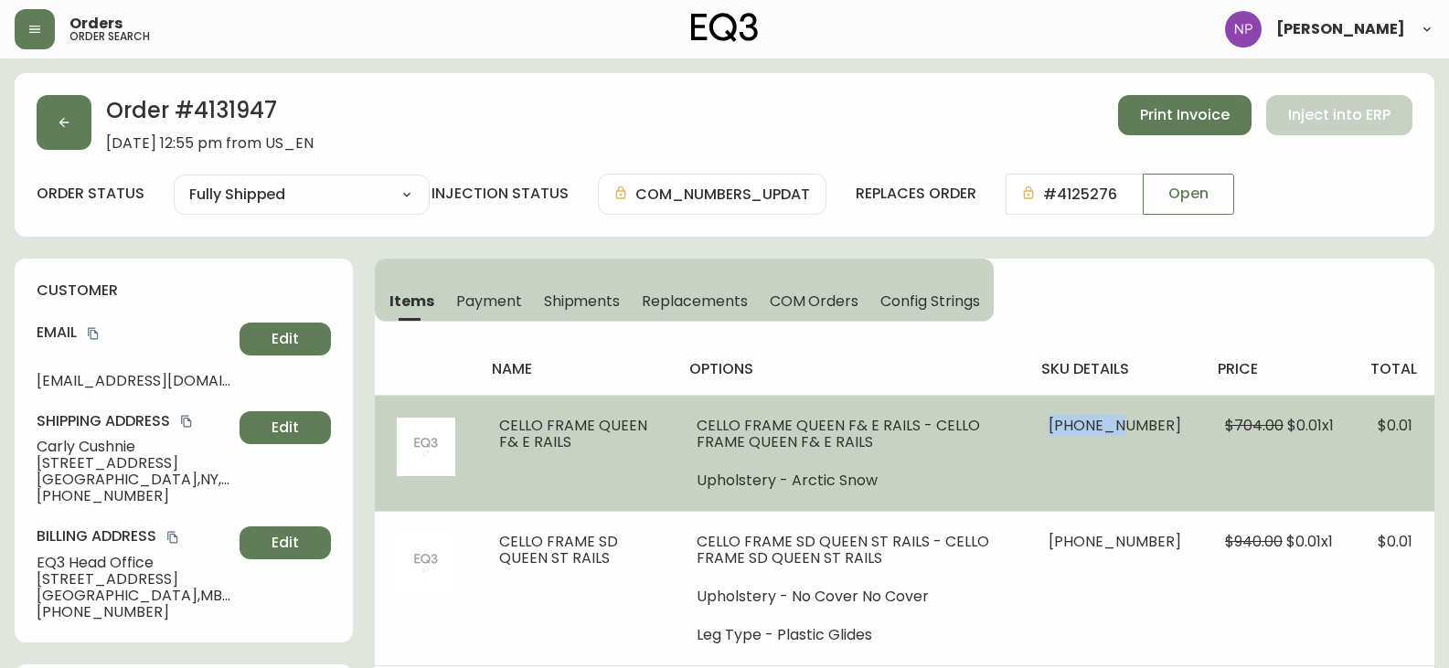
drag, startPoint x: 1097, startPoint y: 423, endPoint x: 1159, endPoint y: 430, distance: 62.6
click at [1159, 430] on span "[PHONE_NUMBER]" at bounding box center [1114, 425] width 133 height 21
copy span "31162-49"
click at [1004, 488] on li "Upholstery - Arctic Snow" at bounding box center [850, 480] width 308 height 16
drag, startPoint x: 1100, startPoint y: 424, endPoint x: 1137, endPoint y: 429, distance: 36.8
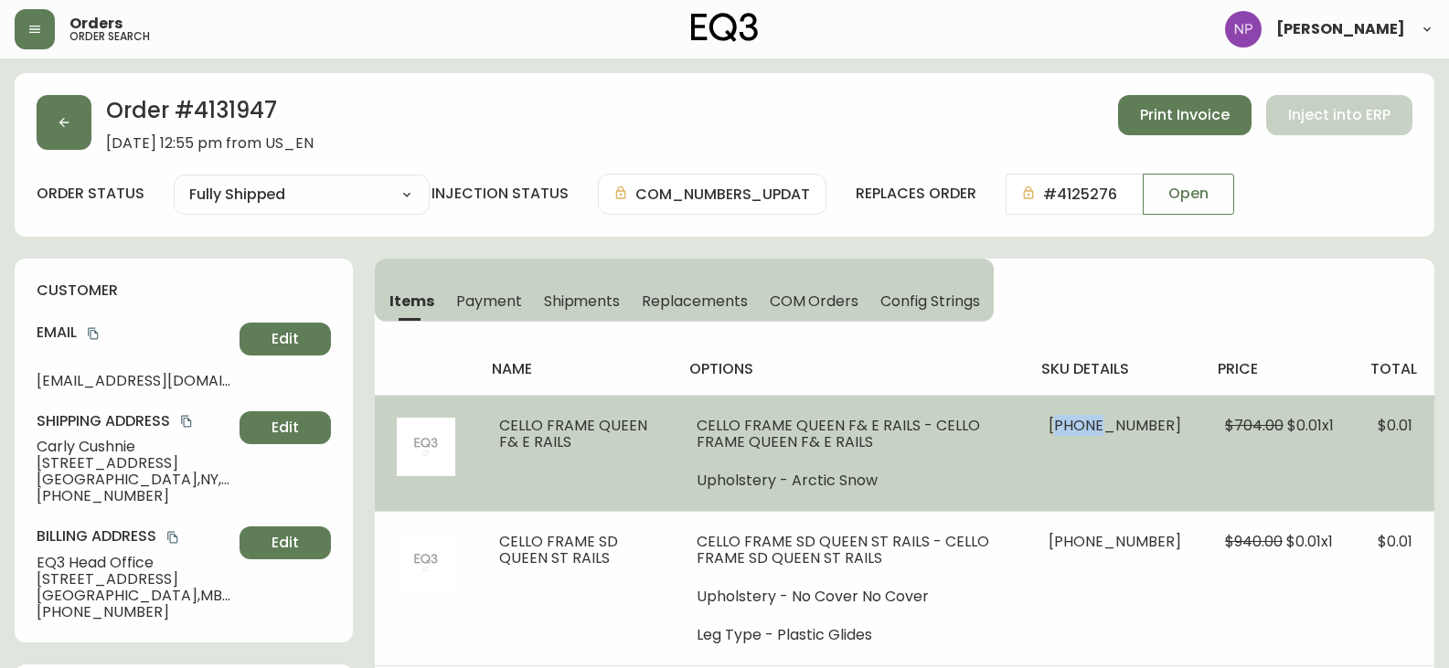
click at [1137, 429] on span "[PHONE_NUMBER]" at bounding box center [1114, 425] width 133 height 21
drag, startPoint x: 1097, startPoint y: 426, endPoint x: 1155, endPoint y: 421, distance: 58.7
click at [1155, 421] on span "[PHONE_NUMBER]" at bounding box center [1114, 425] width 133 height 21
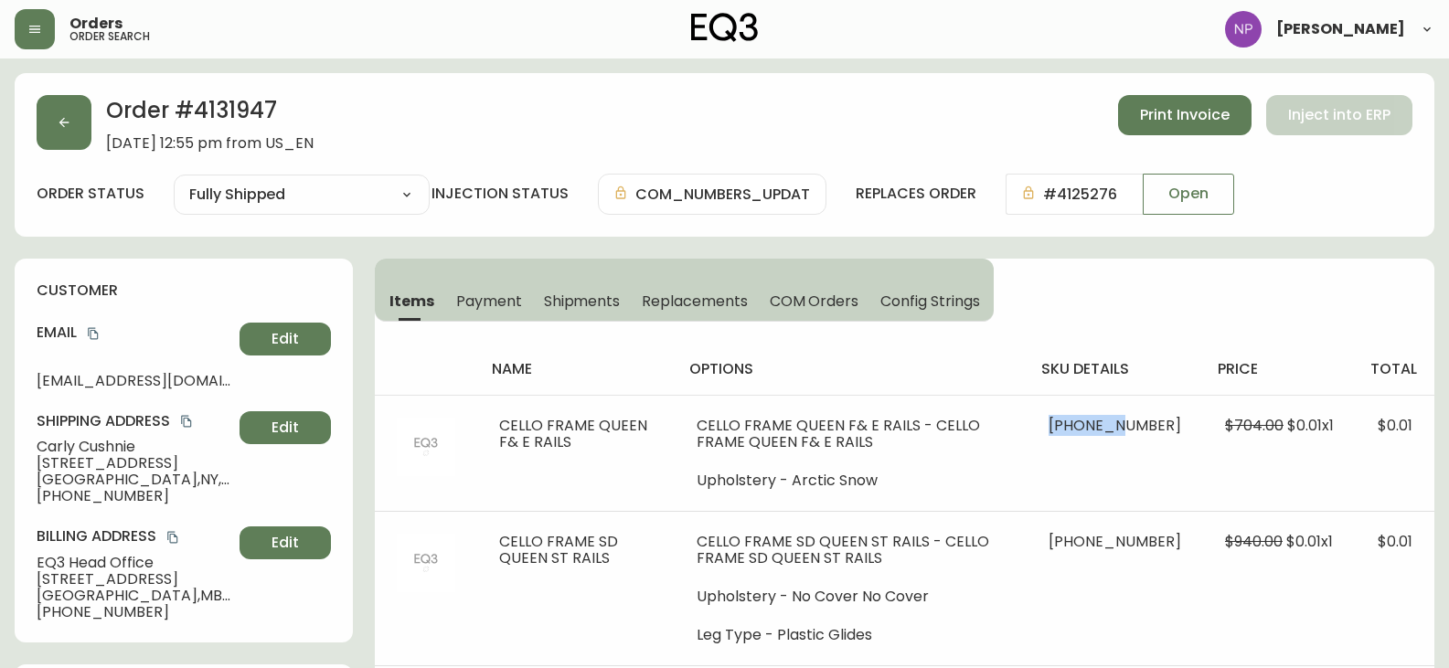
copy span "31162-49"
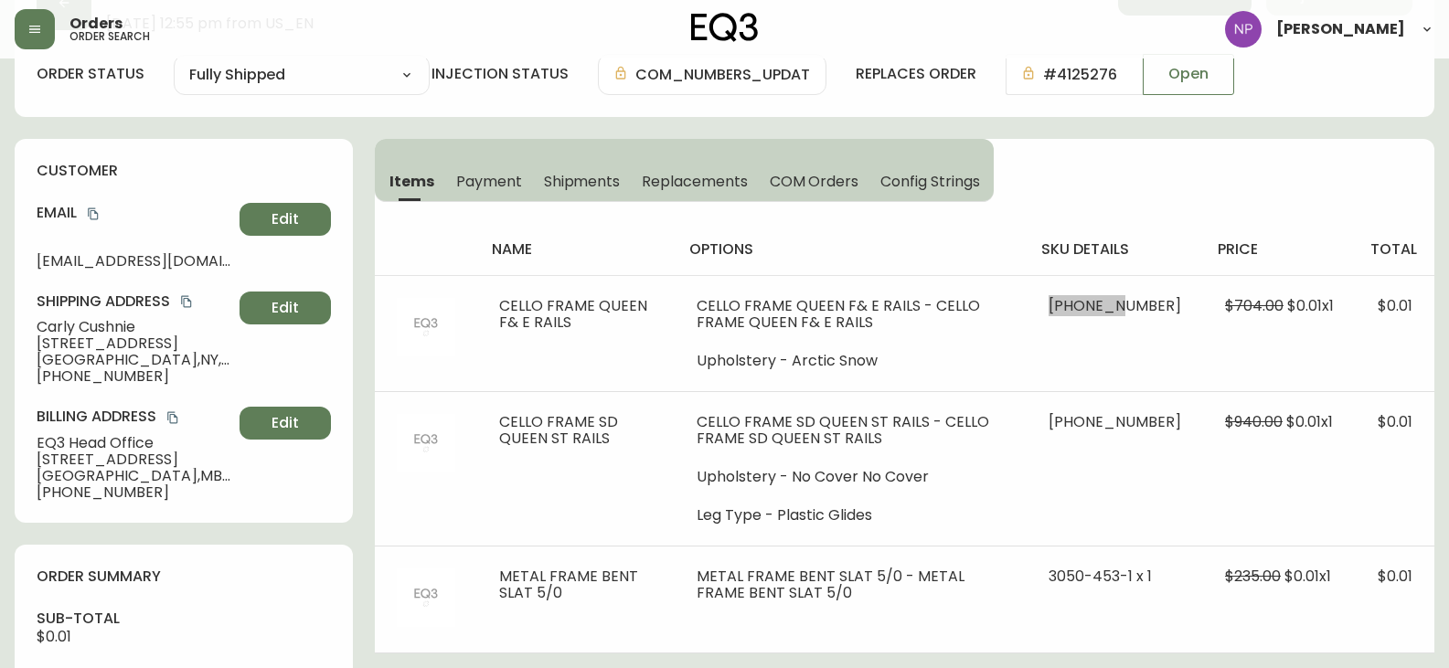
scroll to position [274, 0]
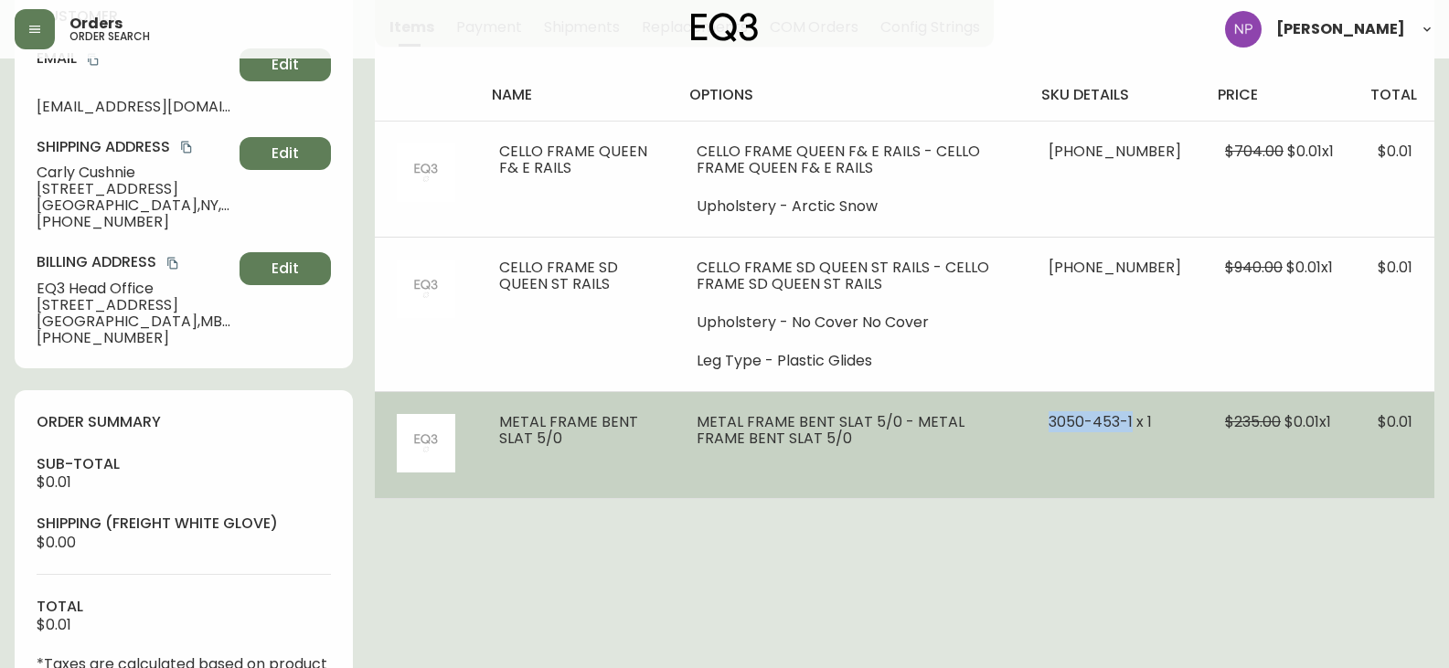
drag, startPoint x: 1101, startPoint y: 438, endPoint x: 1080, endPoint y: 413, distance: 32.4
click at [1080, 413] on td "3050-453-1 x 1" at bounding box center [1114, 444] width 176 height 107
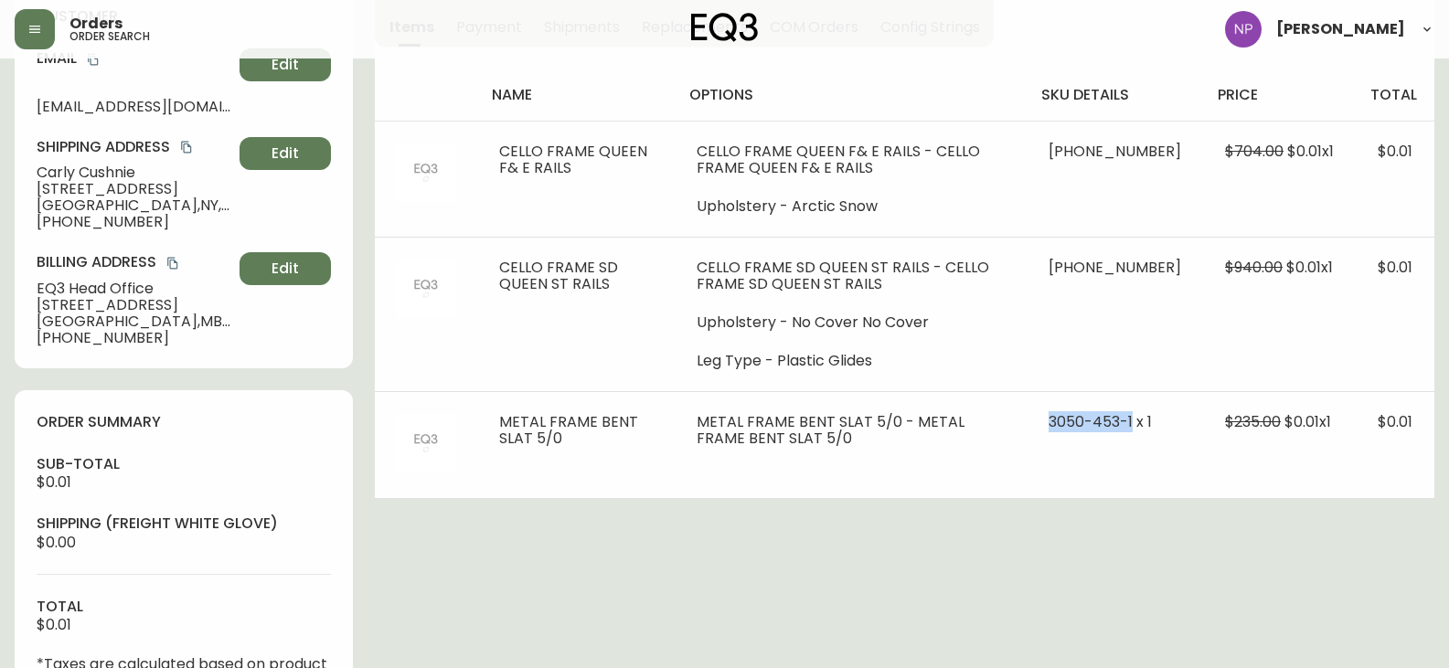
copy span "[PHONE_NUMBER]"
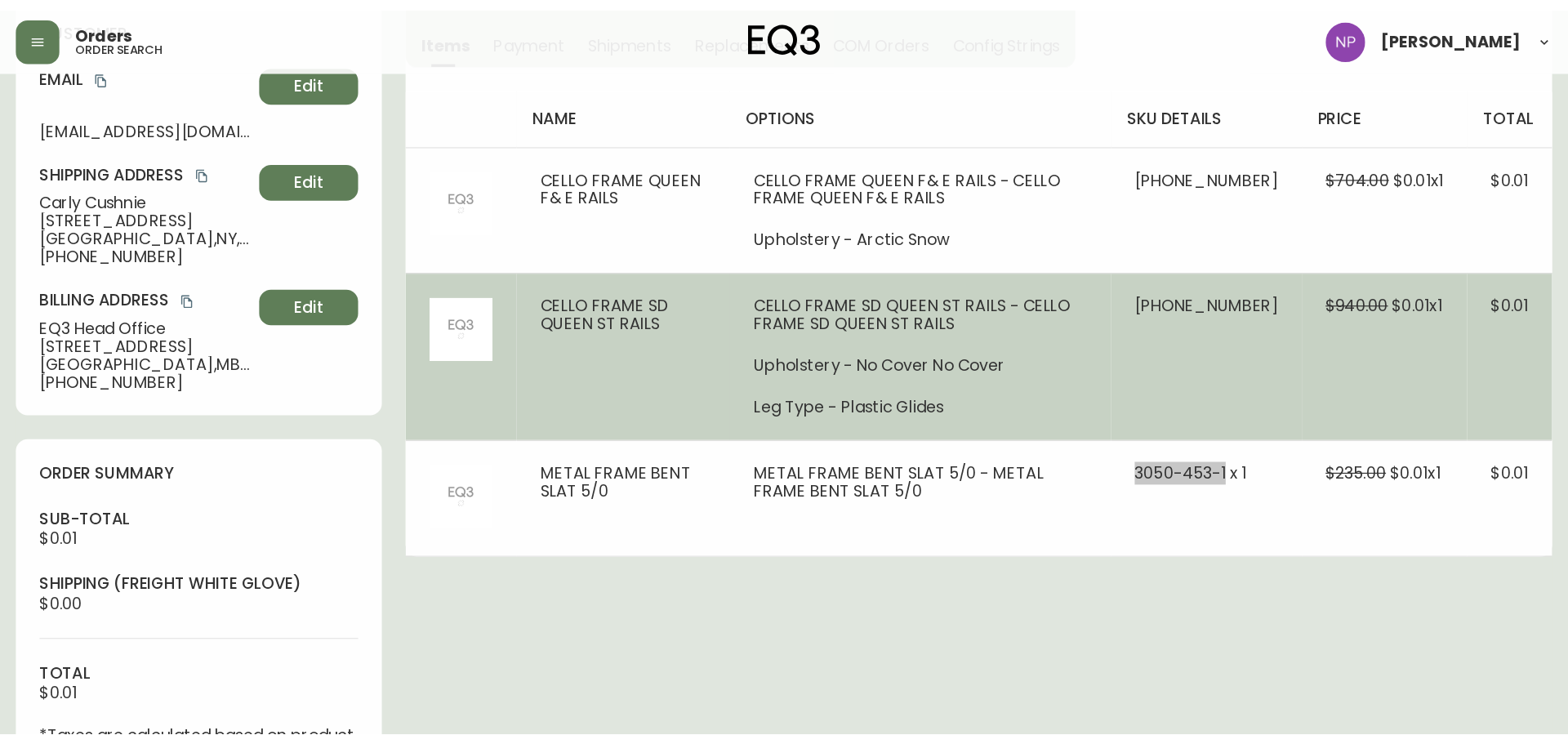
scroll to position [0, 0]
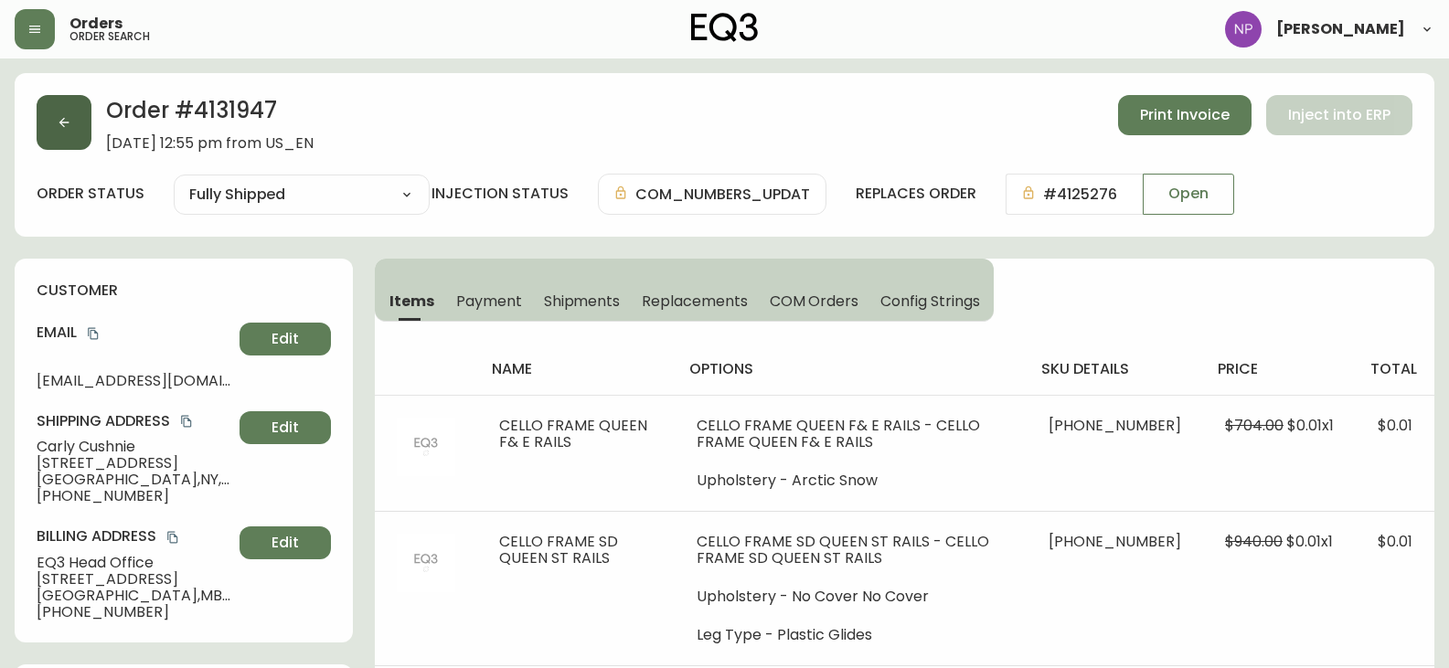
click at [80, 116] on button "button" at bounding box center [64, 122] width 55 height 55
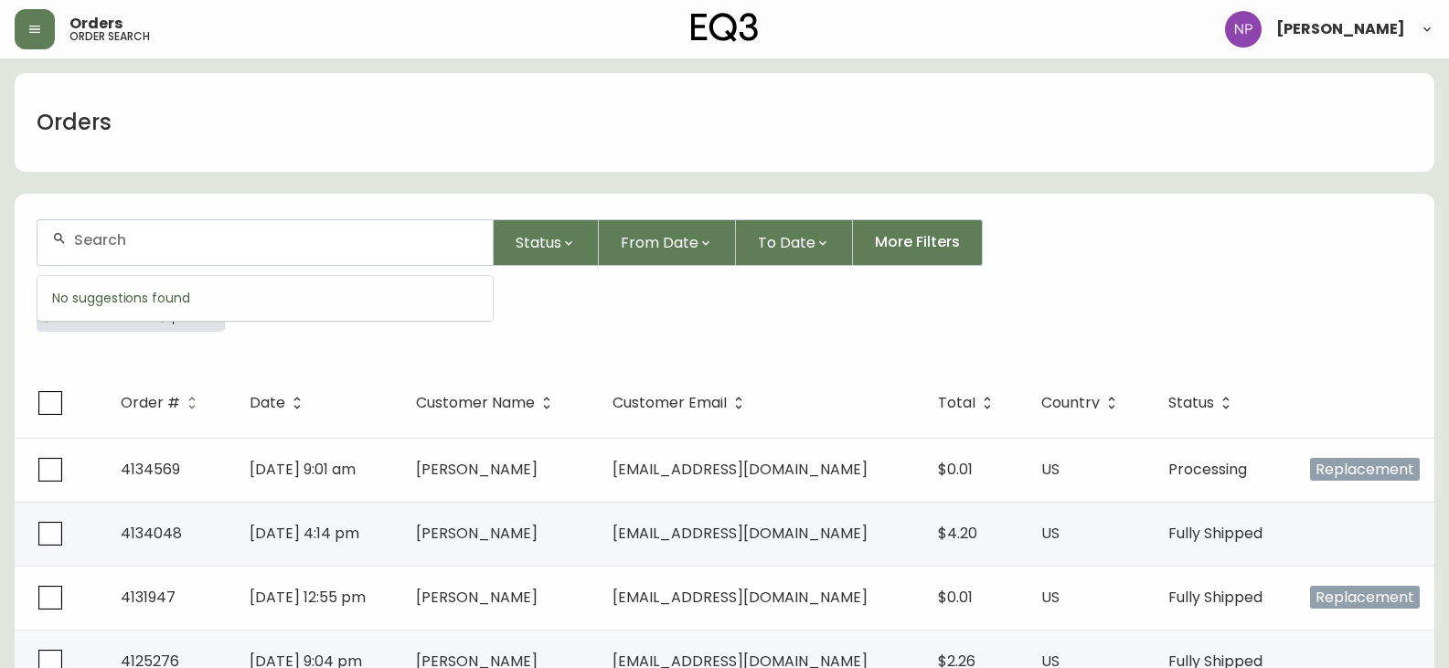
click at [101, 240] on input "text" at bounding box center [276, 239] width 404 height 17
type input "4134361"
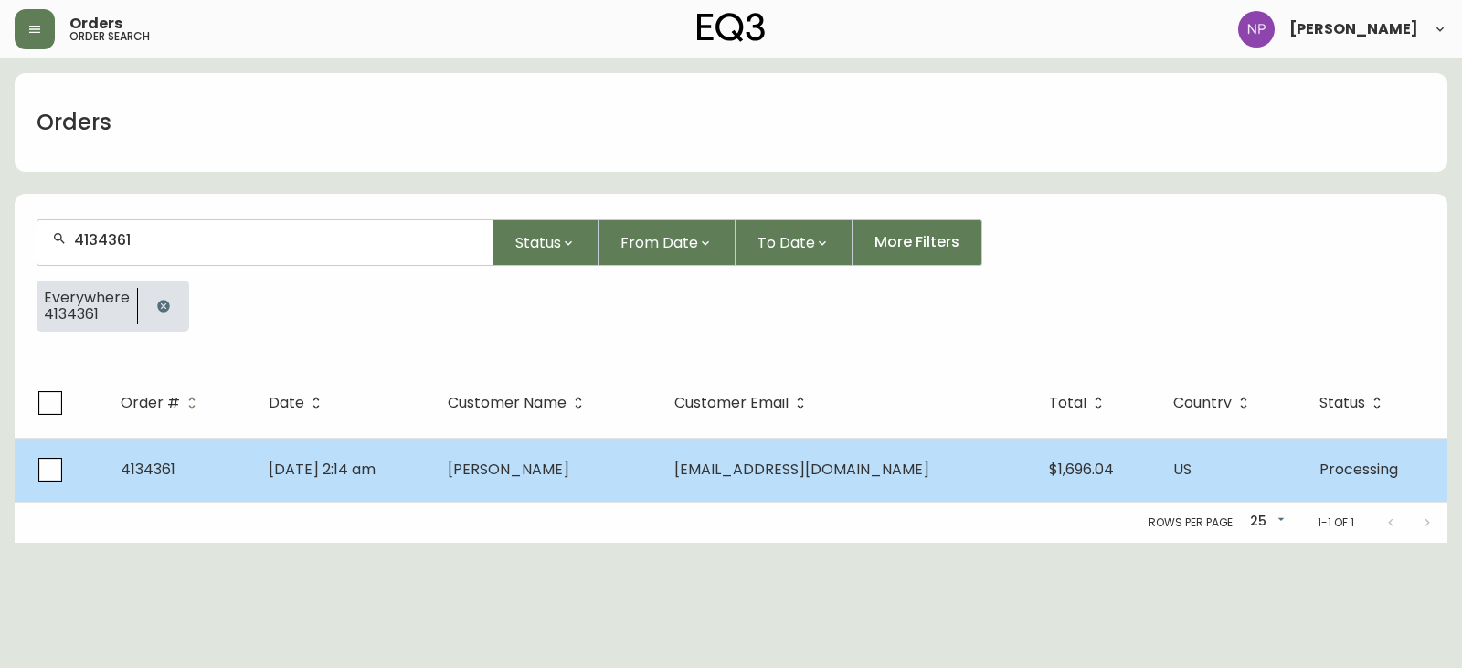
click at [525, 451] on td "[PERSON_NAME]" at bounding box center [546, 470] width 227 height 64
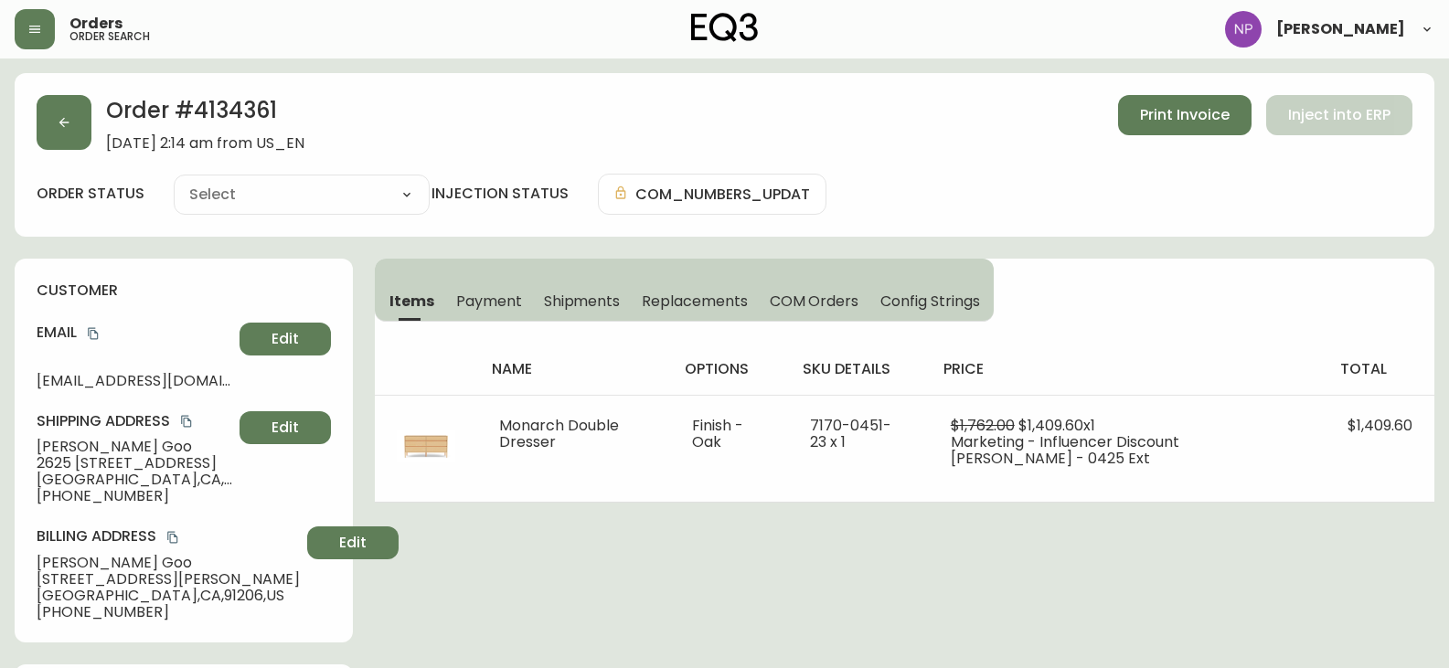
type input "Processing"
select select "PROCESSING"
click at [583, 300] on span "Shipments" at bounding box center [582, 301] width 77 height 19
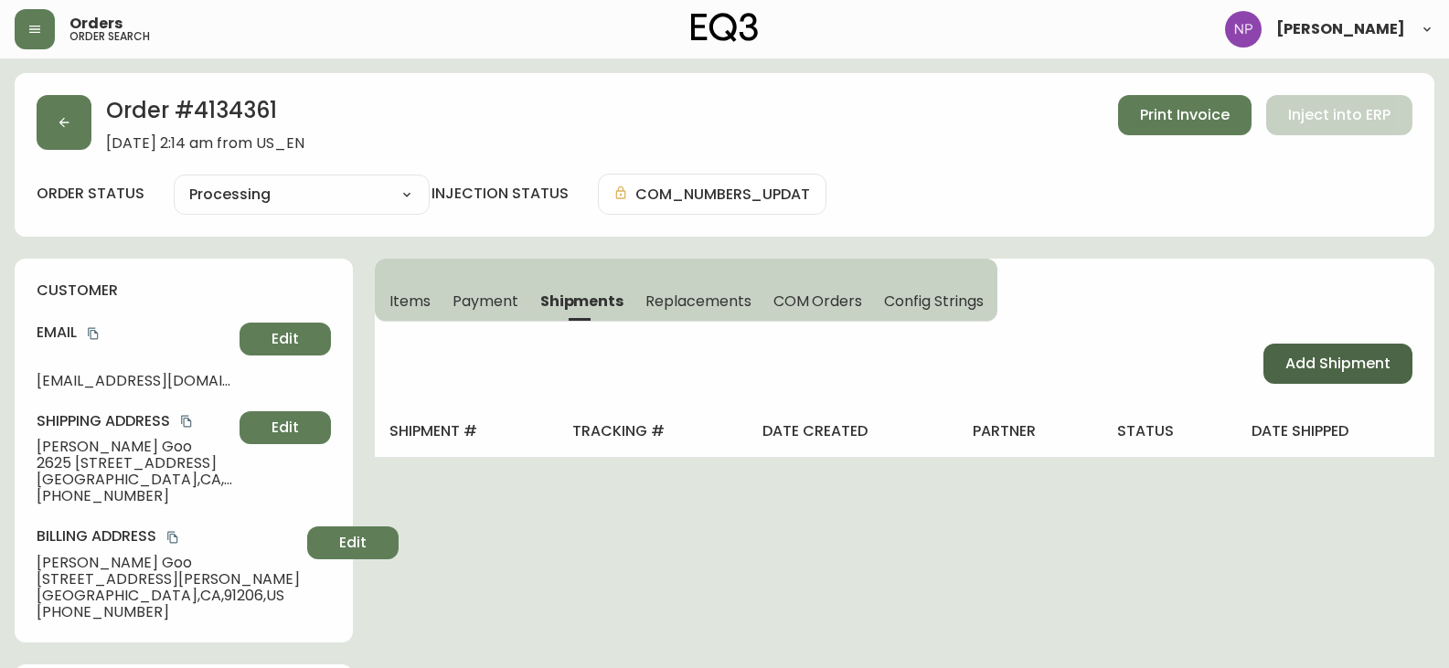
click at [1292, 374] on span "Add Shipment" at bounding box center [1337, 364] width 105 height 20
select select "PENDING"
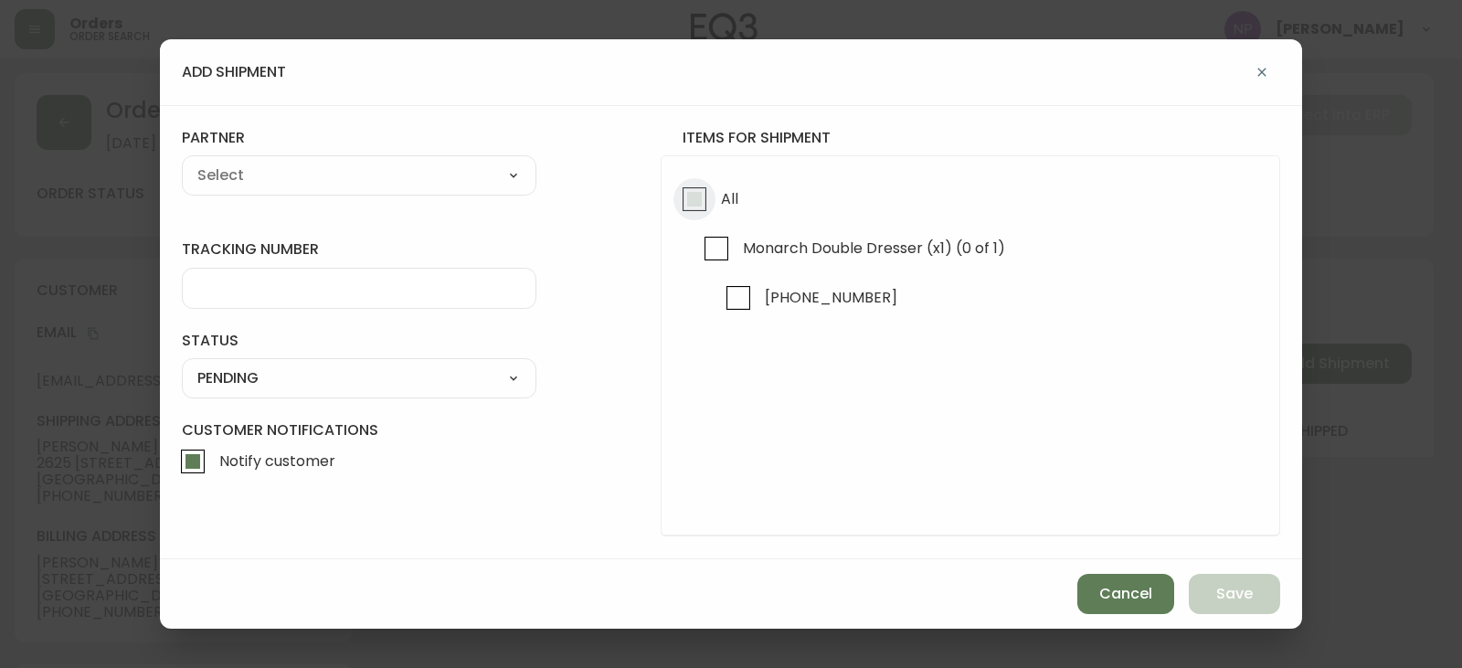
click at [706, 199] on input "All" at bounding box center [695, 199] width 42 height 42
checkbox input "true"
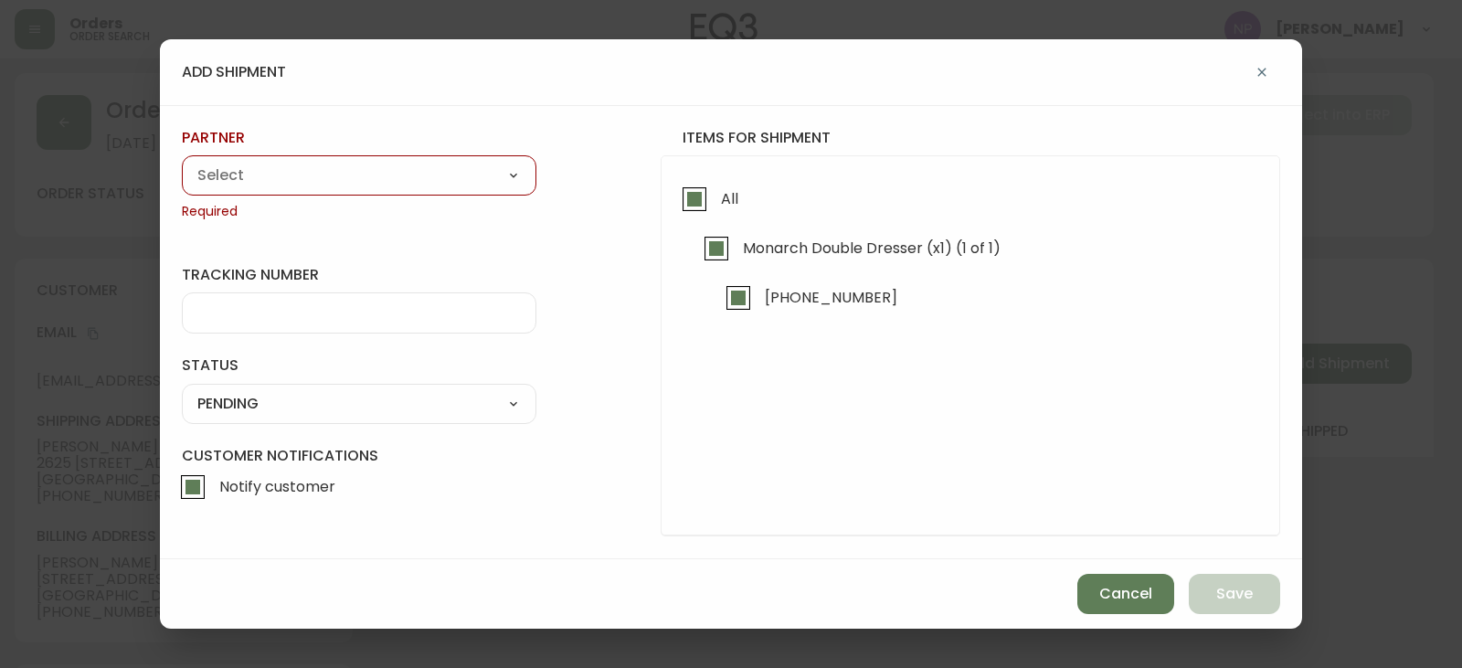
click at [311, 145] on label "partner" at bounding box center [359, 138] width 355 height 20
click at [314, 168] on select "A Move to Remember LLC ABF Freight Alero [PERSON_NAME] Canada Post CDS Ceva Log…" at bounding box center [359, 175] width 355 height 27
select select "cjy0a1ps701zy015425qm5ofe"
click at [182, 162] on select "A Move to Remember LLC ABF Freight Alero [PERSON_NAME] Canada Post CDS Ceva Log…" at bounding box center [359, 175] width 355 height 27
type input "[PERSON_NAME] Transportation Ltd."
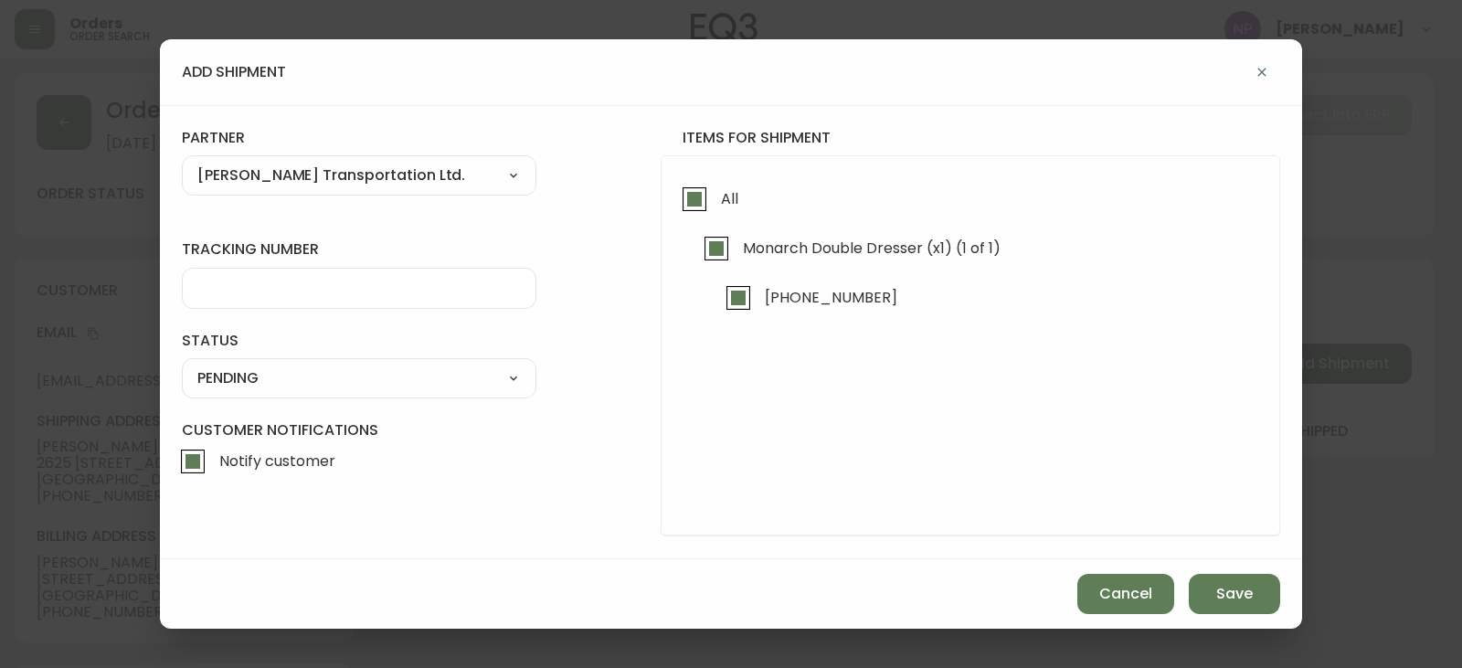
click at [240, 179] on select "A Move to Remember LLC ABF Freight Alero [PERSON_NAME] Canada Post CDS Ceva Log…" at bounding box center [359, 175] width 355 height 27
select select "cke1dpc0yc9gj0134t8k3ng1a"
click at [182, 162] on select "A Move to Remember LLC ABF Freight Alero [PERSON_NAME] Canada Post CDS Ceva Log…" at bounding box center [359, 175] width 355 height 27
type input "RXO"
click at [293, 281] on input "tracking number" at bounding box center [359, 288] width 324 height 17
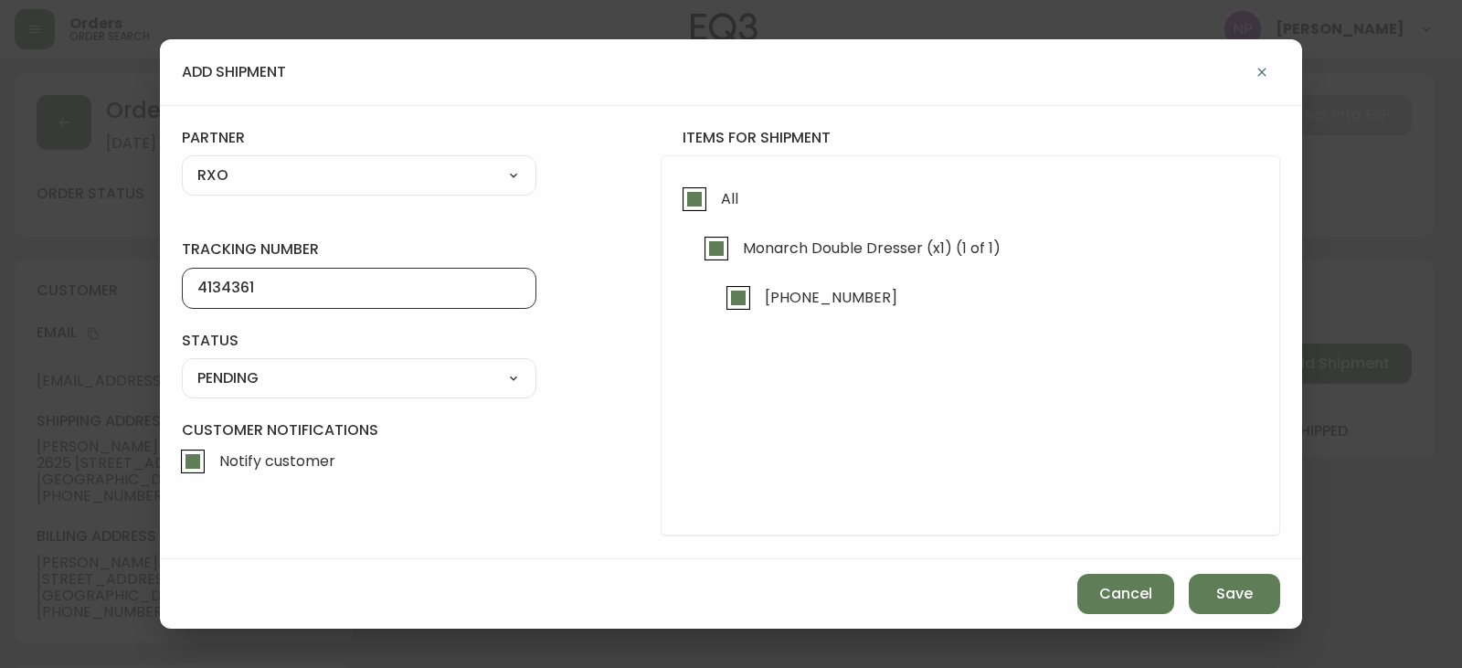
type input "4134361"
click at [290, 377] on select "SHIPPED PENDING CANCELLED" at bounding box center [359, 378] width 355 height 27
click at [182, 365] on select "SHIPPED PENDING CANCELLED" at bounding box center [359, 378] width 355 height 27
select select "PENDING"
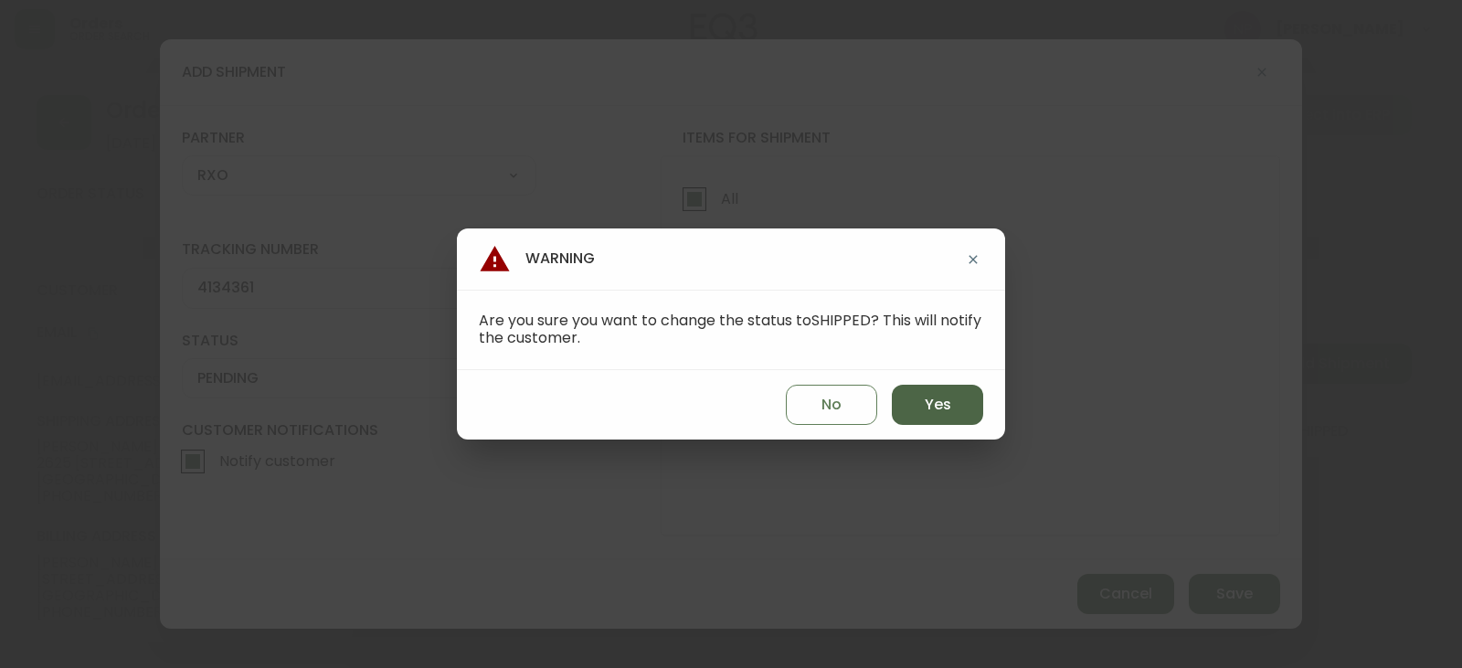
click at [944, 413] on span "Yes" at bounding box center [938, 405] width 27 height 20
type input "SHIPPED"
select select "SHIPPED"
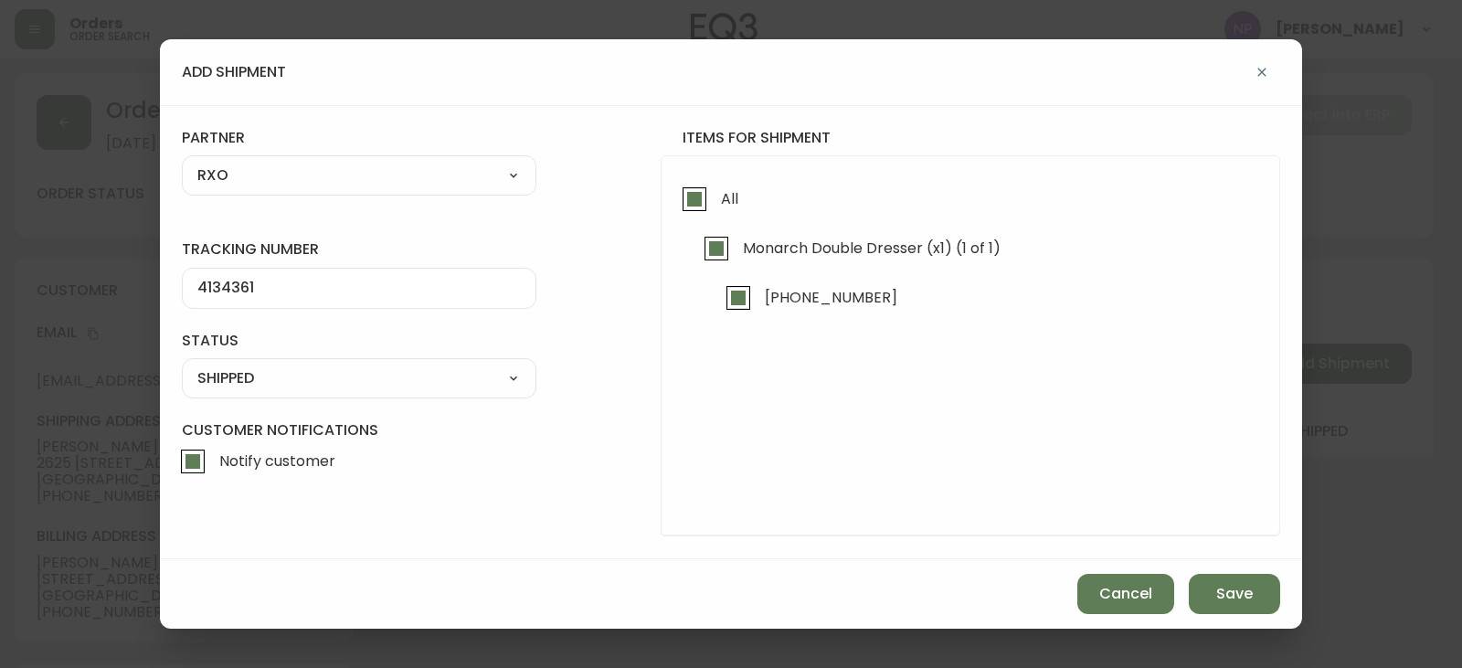
click at [1250, 570] on div "Cancel Save" at bounding box center [731, 593] width 1142 height 69
click at [1250, 591] on span "Save" at bounding box center [1234, 594] width 37 height 20
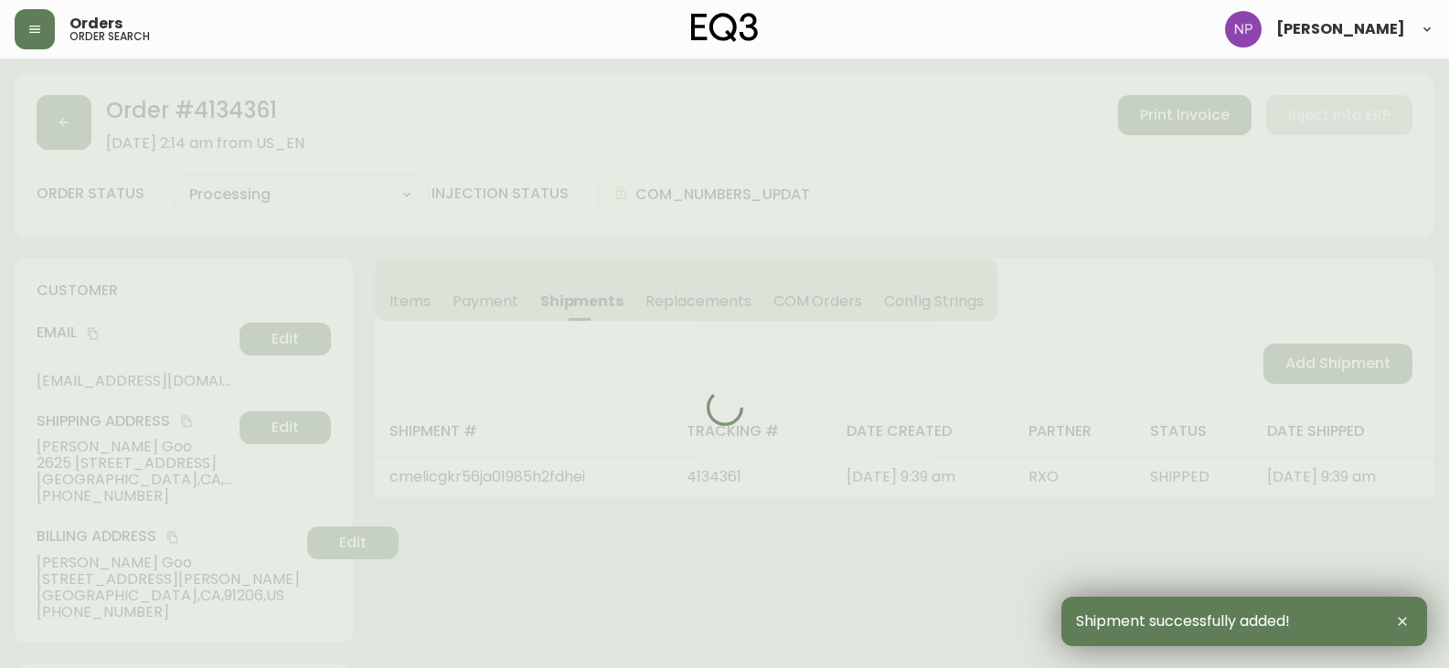
type input "Fully Shipped"
select select "FULLY_SHIPPED"
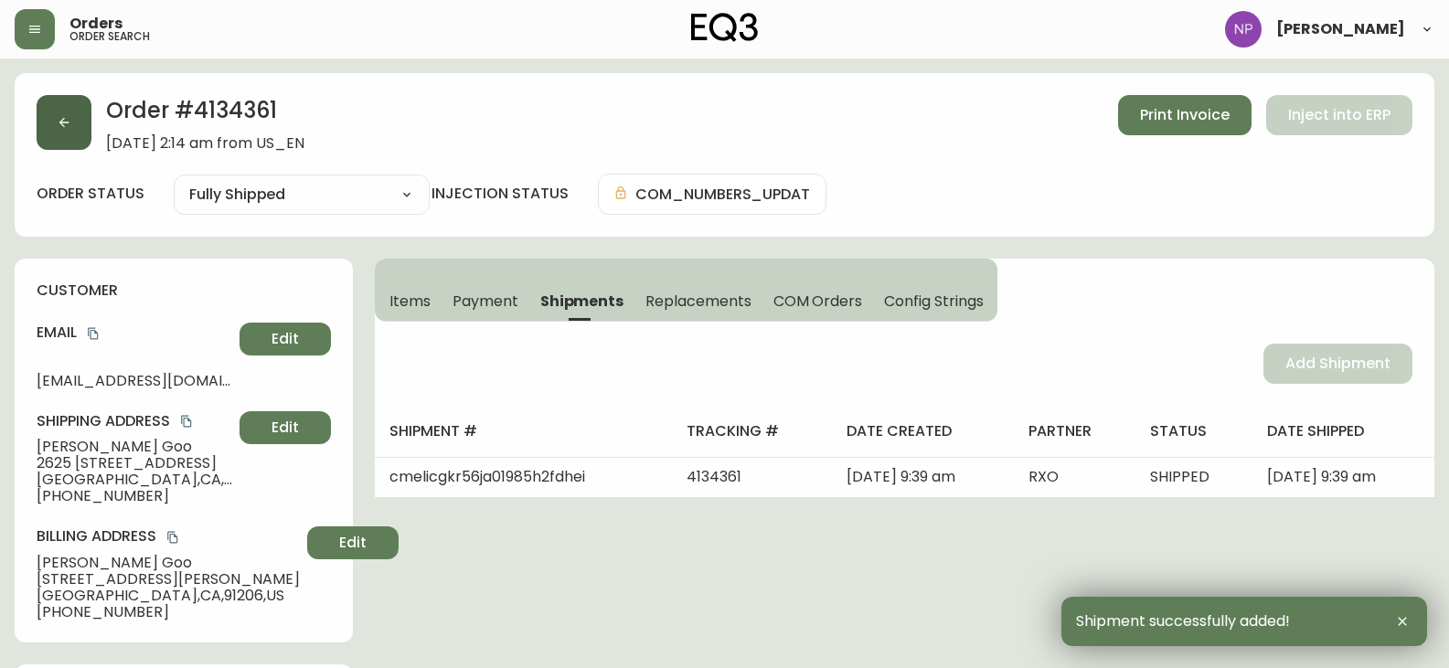
click at [64, 121] on icon "button" at bounding box center [64, 122] width 15 height 15
